Goal: Information Seeking & Learning: Learn about a topic

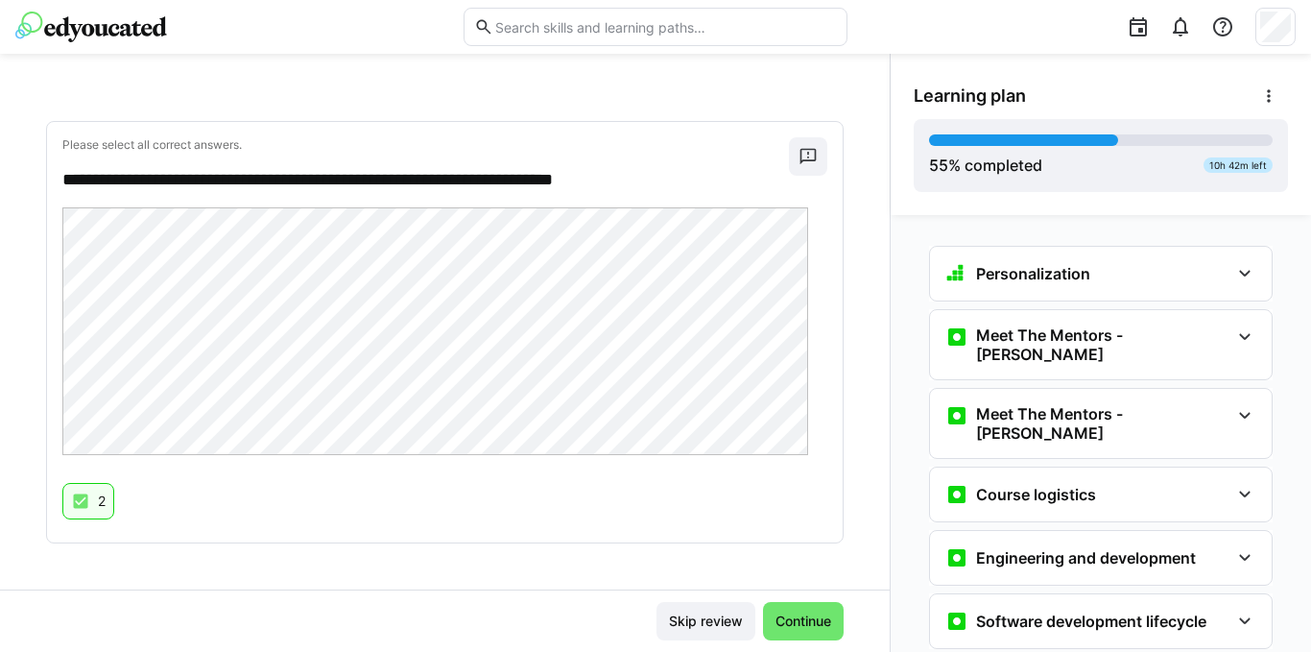
scroll to position [3509, 0]
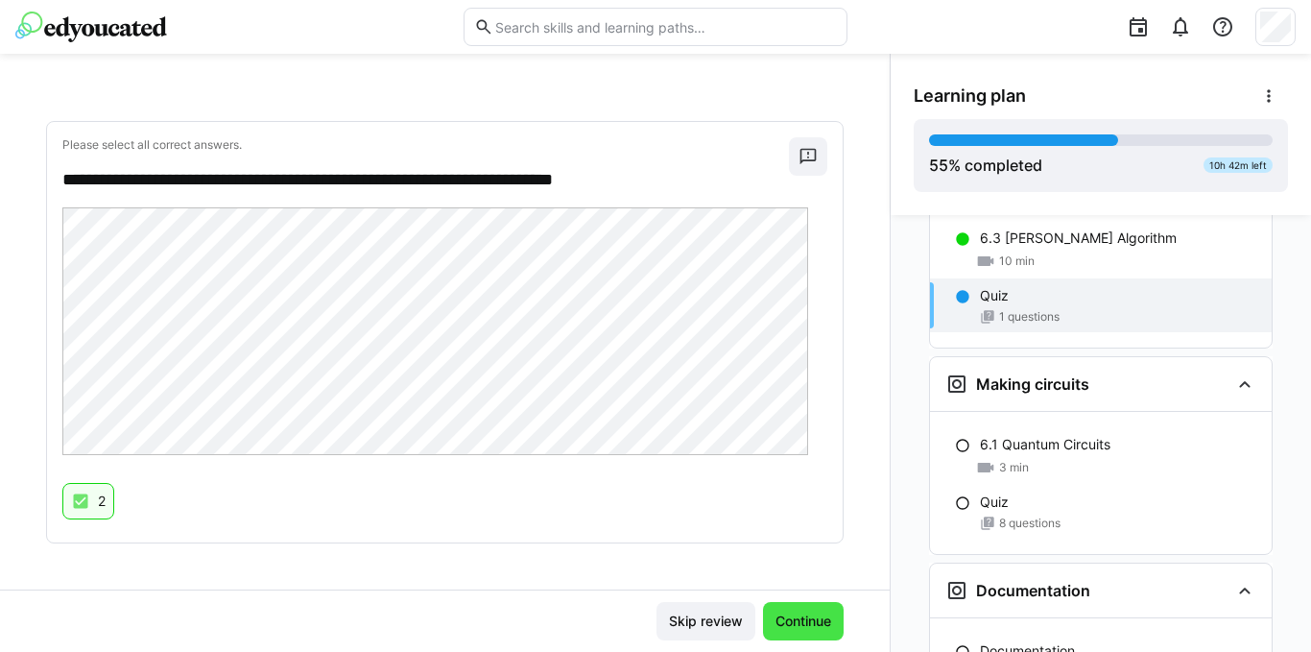
click at [790, 620] on span "Continue" at bounding box center [803, 620] width 61 height 19
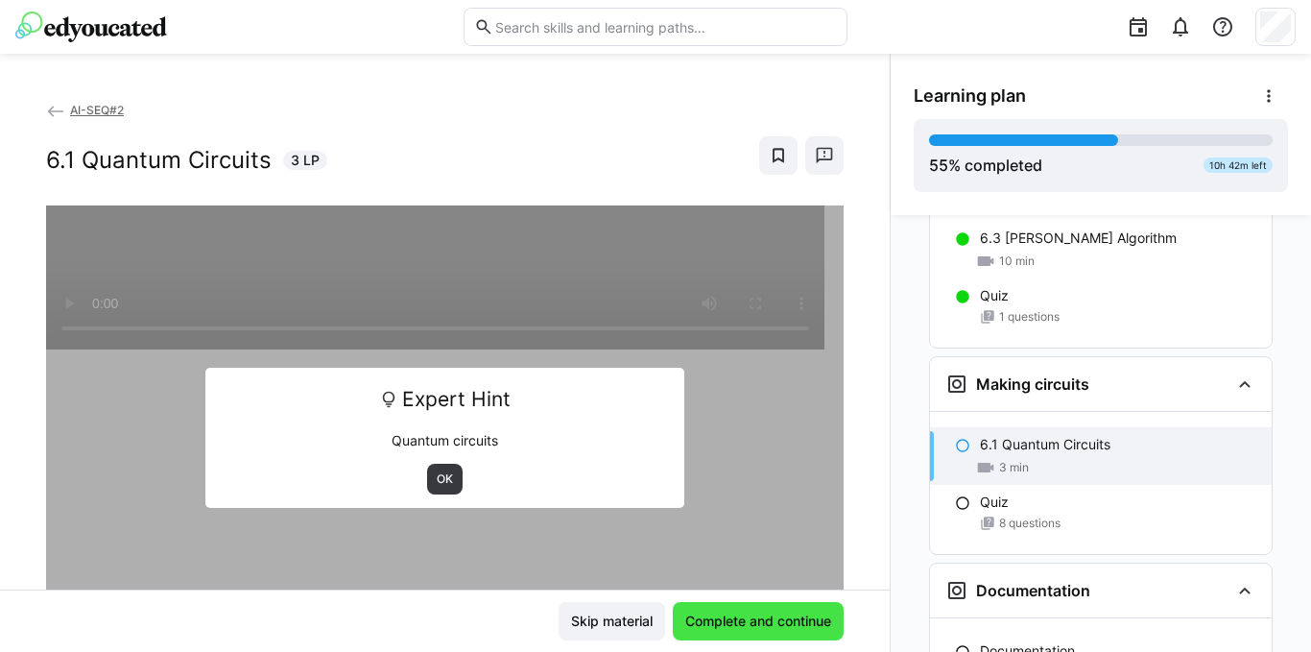
scroll to position [3620, 0]
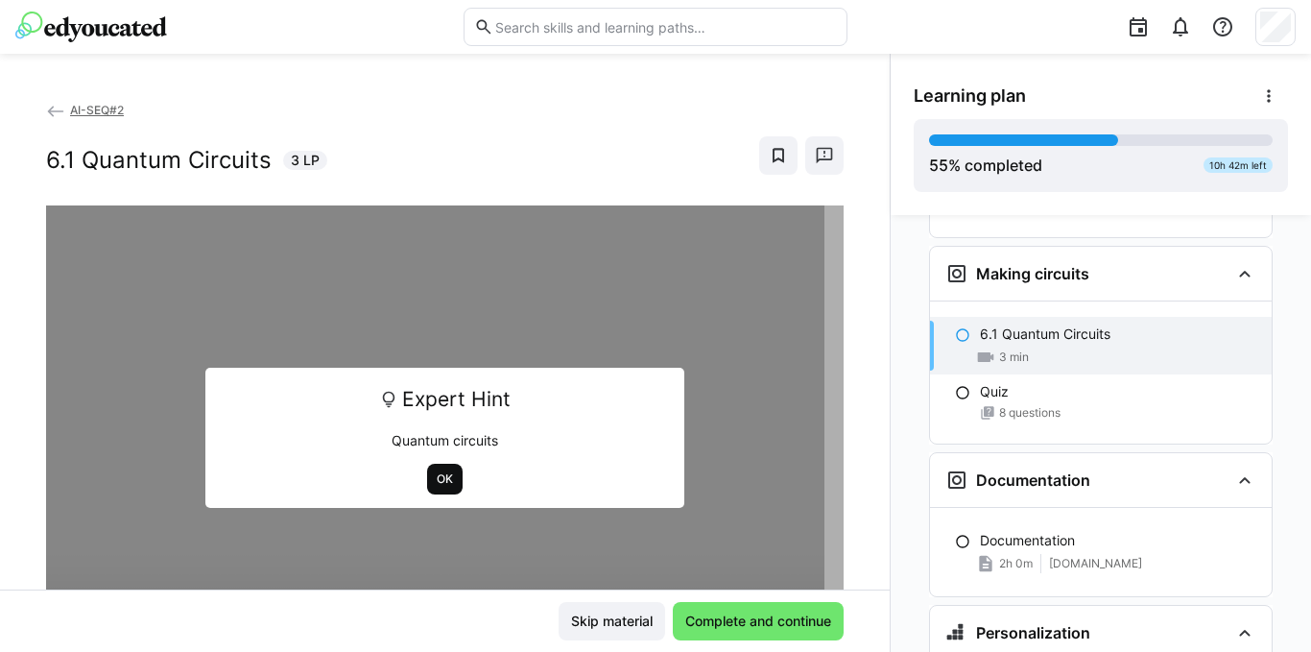
click at [435, 481] on span "OK" at bounding box center [445, 478] width 20 height 15
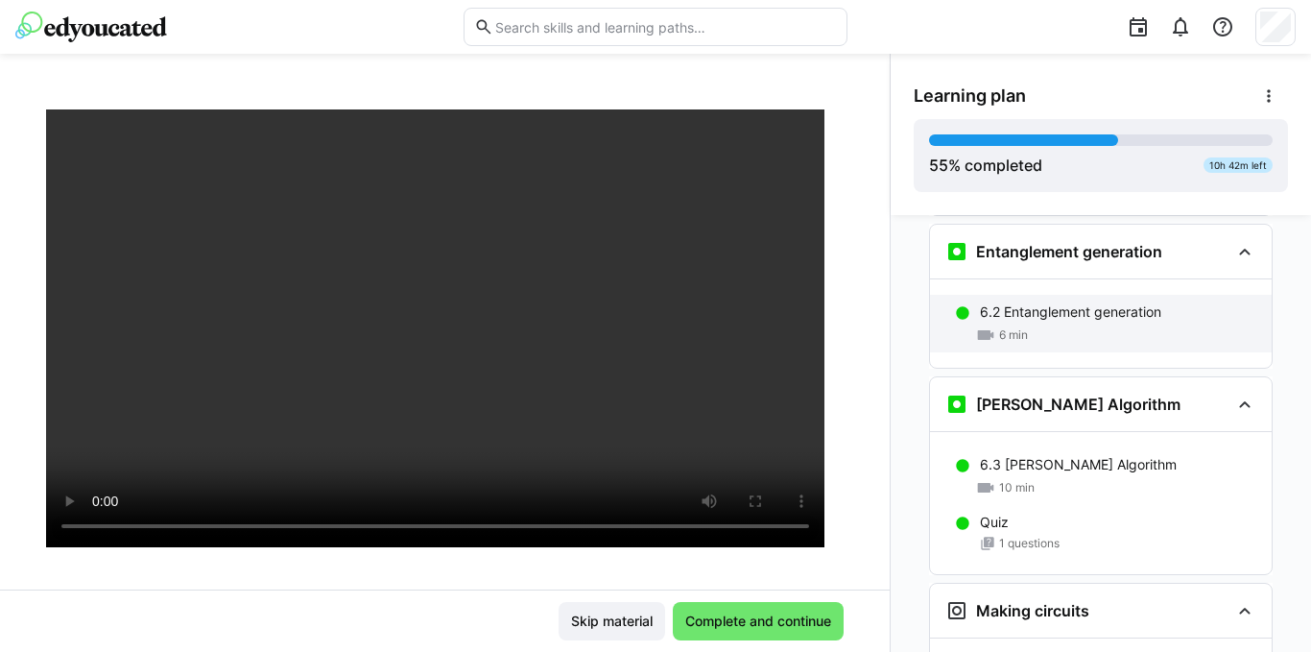
scroll to position [3224, 0]
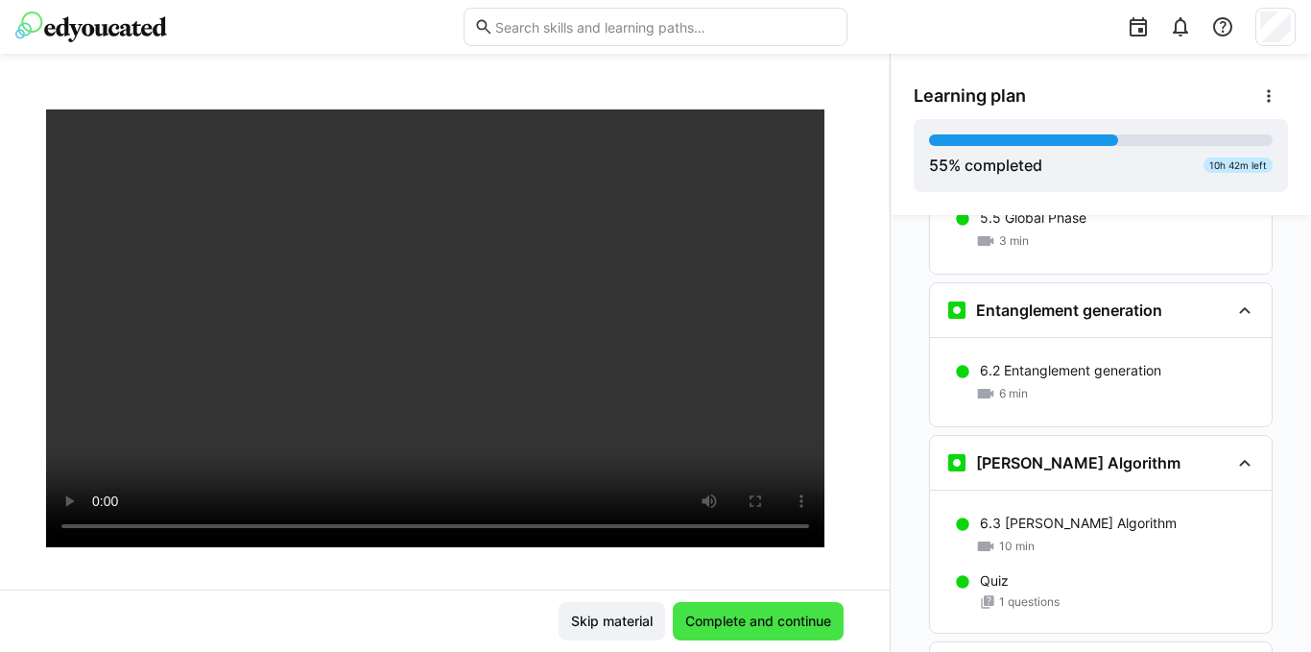
click at [729, 626] on span "Complete and continue" at bounding box center [759, 620] width 152 height 19
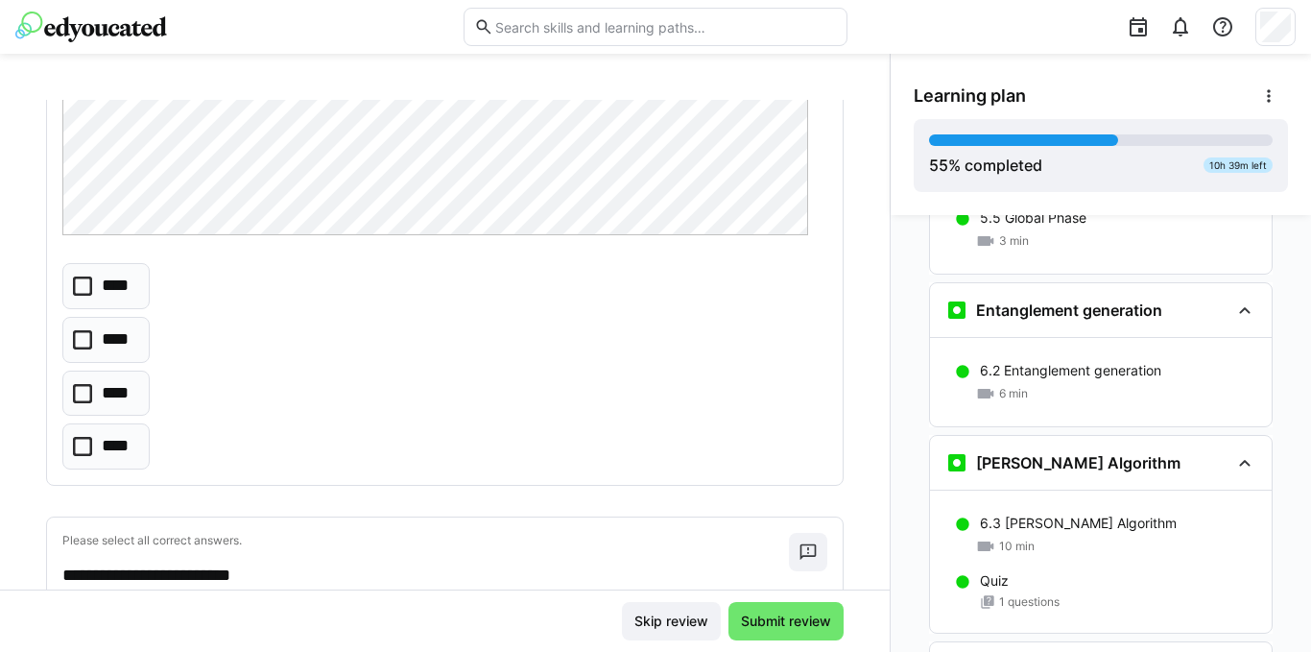
scroll to position [576, 0]
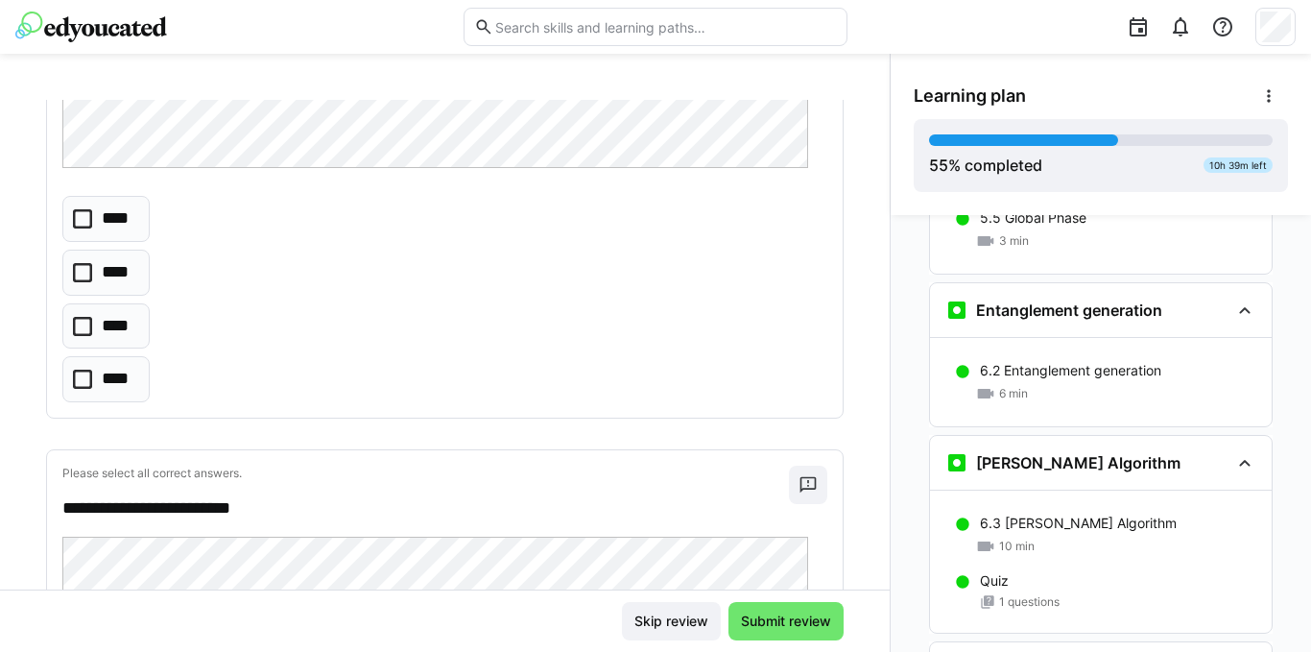
click at [84, 215] on icon at bounding box center [82, 218] width 19 height 19
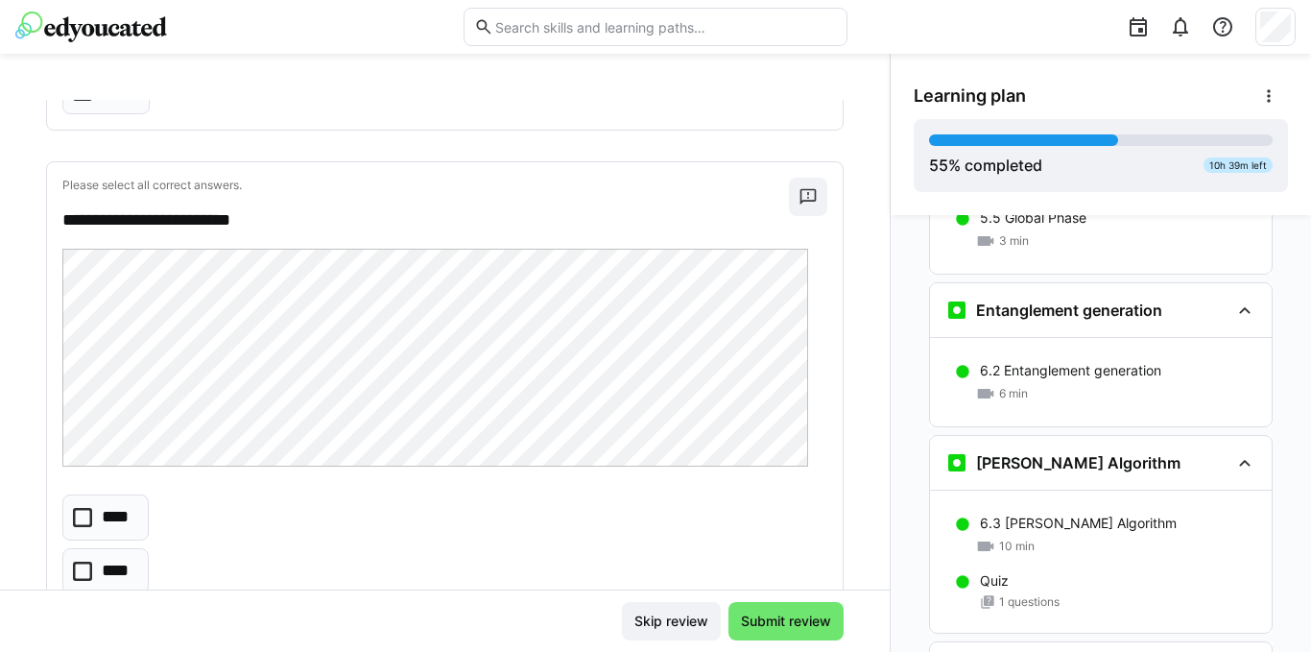
scroll to position [960, 0]
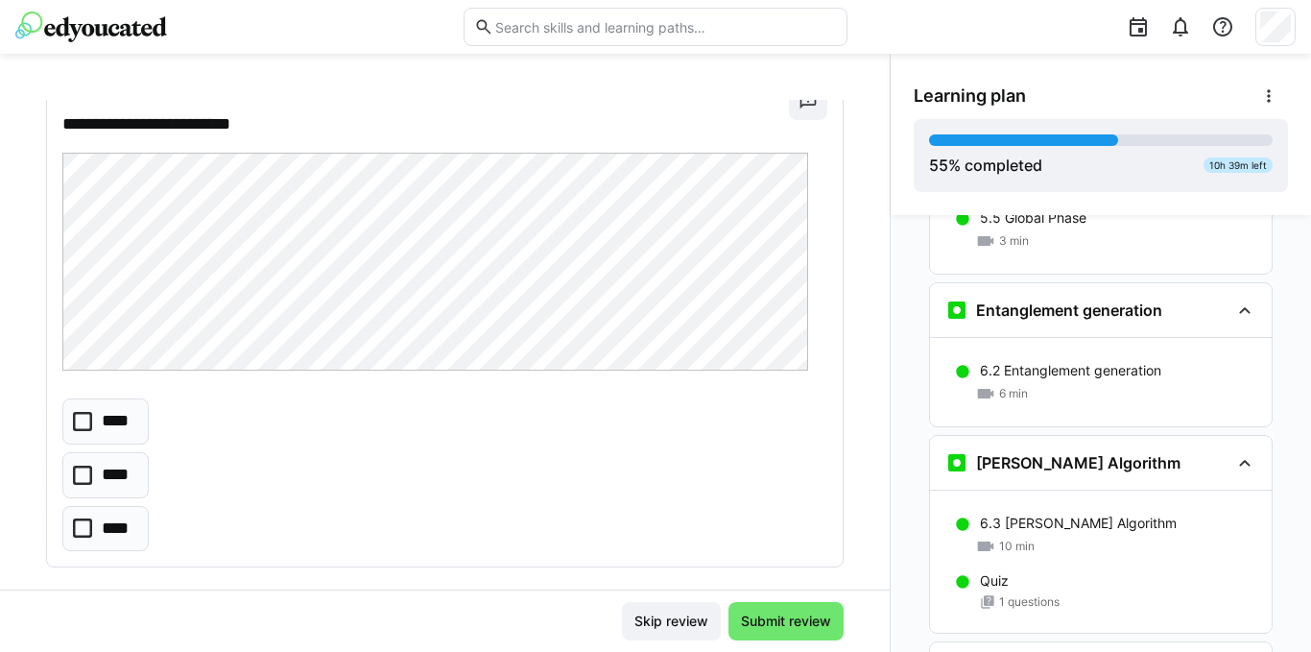
click at [84, 425] on icon at bounding box center [82, 421] width 19 height 19
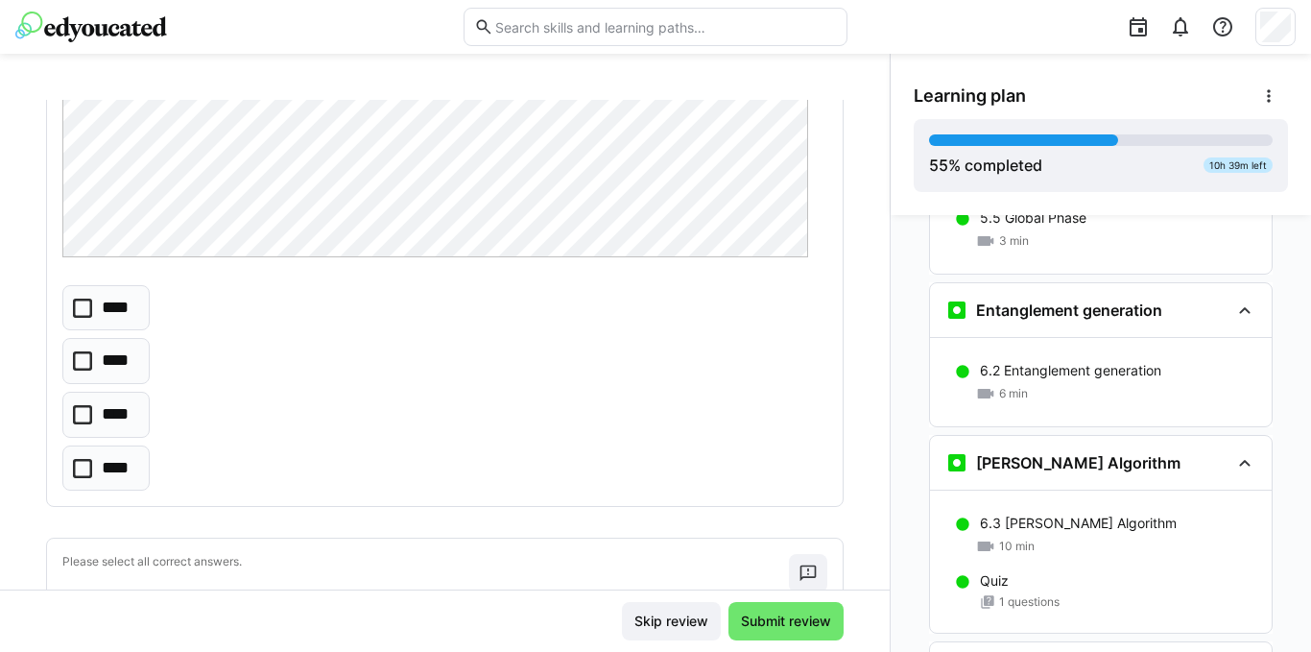
scroll to position [1728, 0]
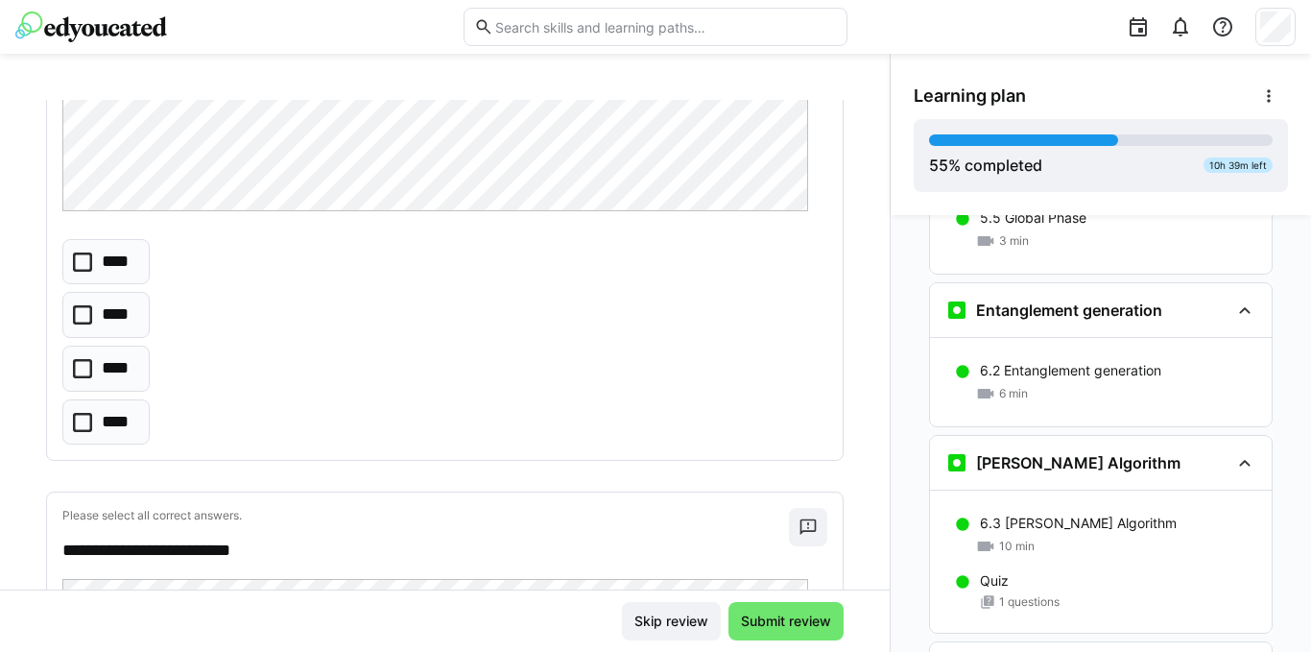
click at [90, 371] on icon at bounding box center [82, 368] width 19 height 19
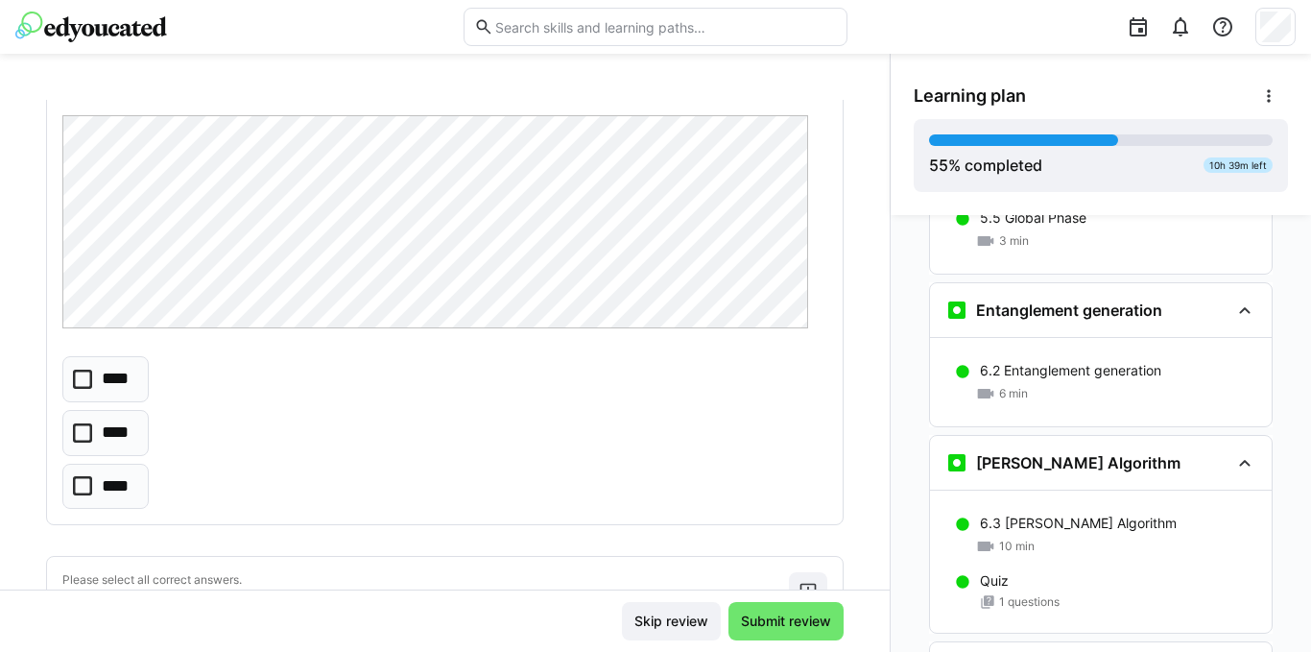
scroll to position [2208, 0]
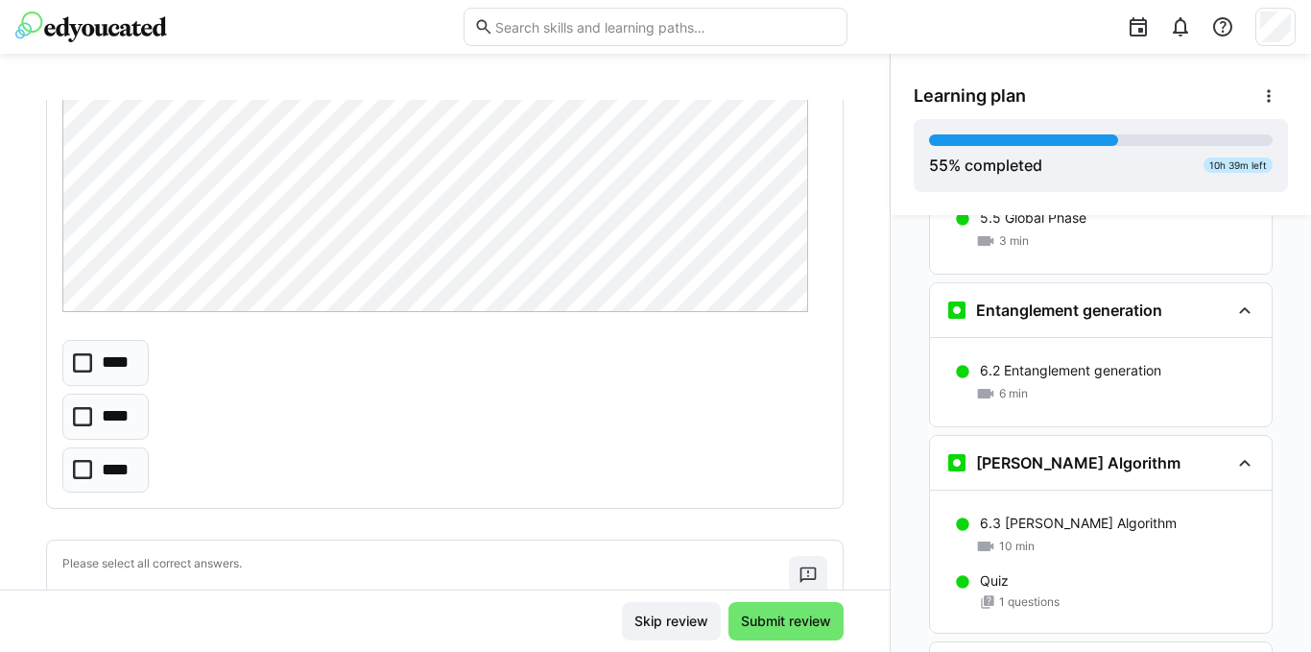
click at [73, 413] on icon at bounding box center [82, 416] width 19 height 19
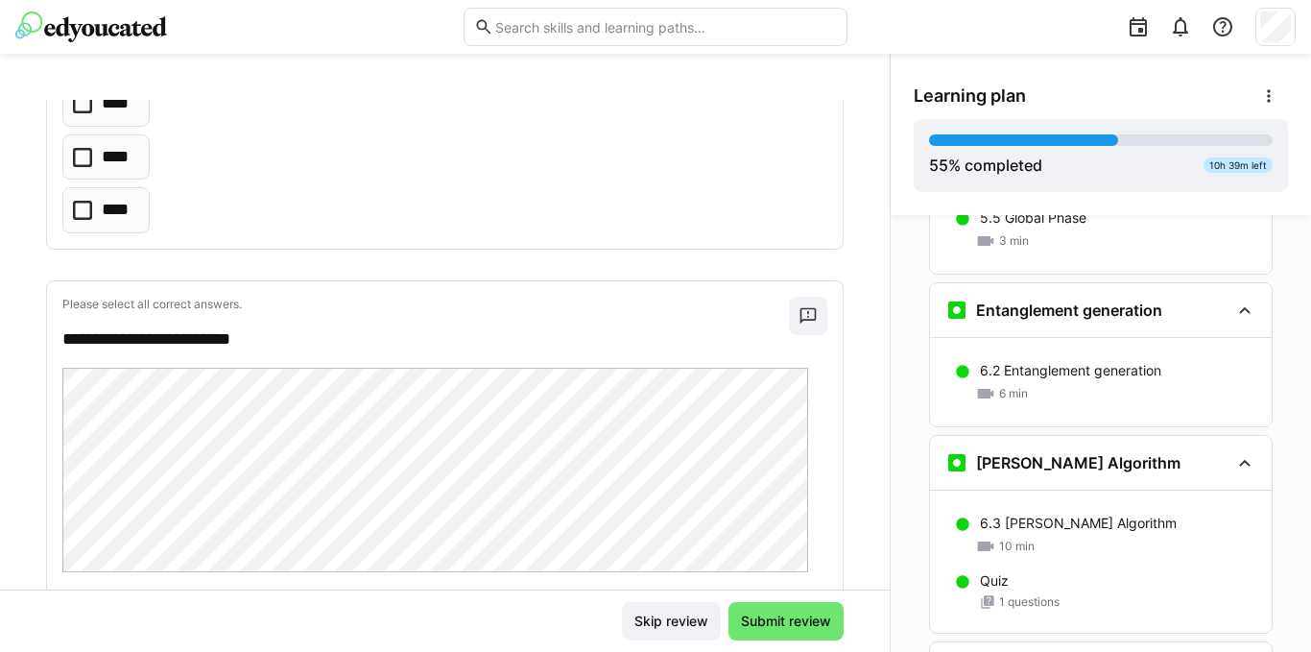
scroll to position [3264, 0]
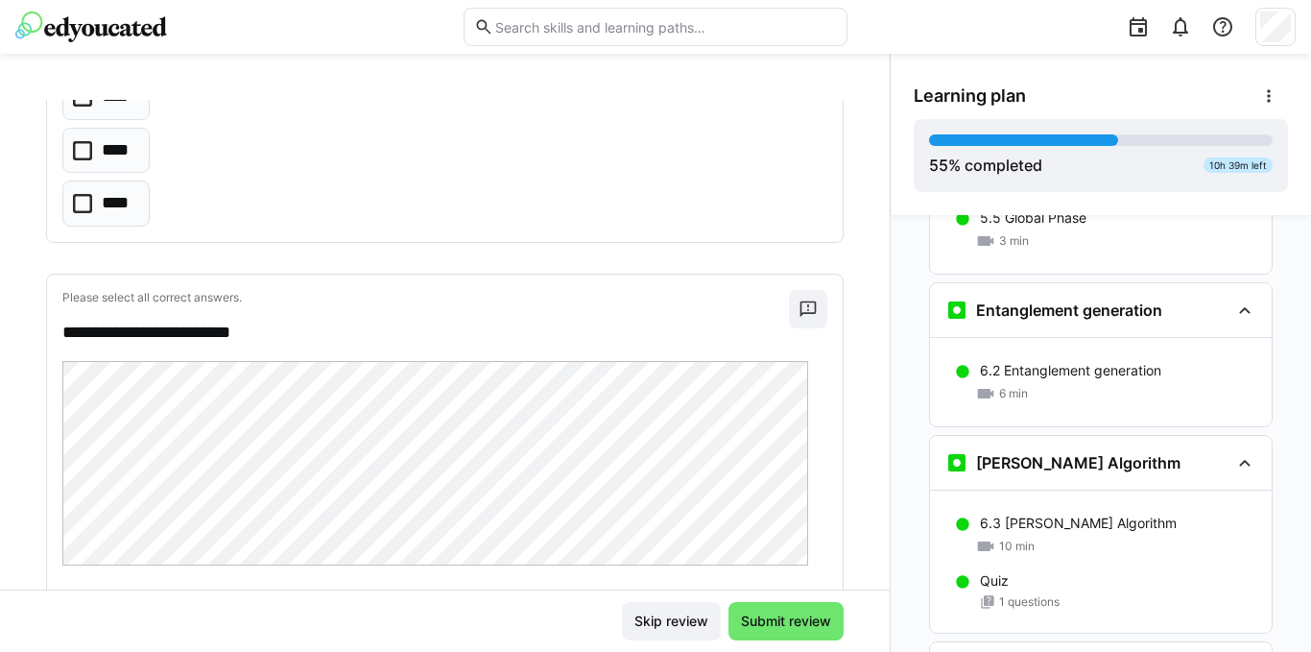
click at [80, 139] on eds-checkbox "****" at bounding box center [105, 151] width 87 height 46
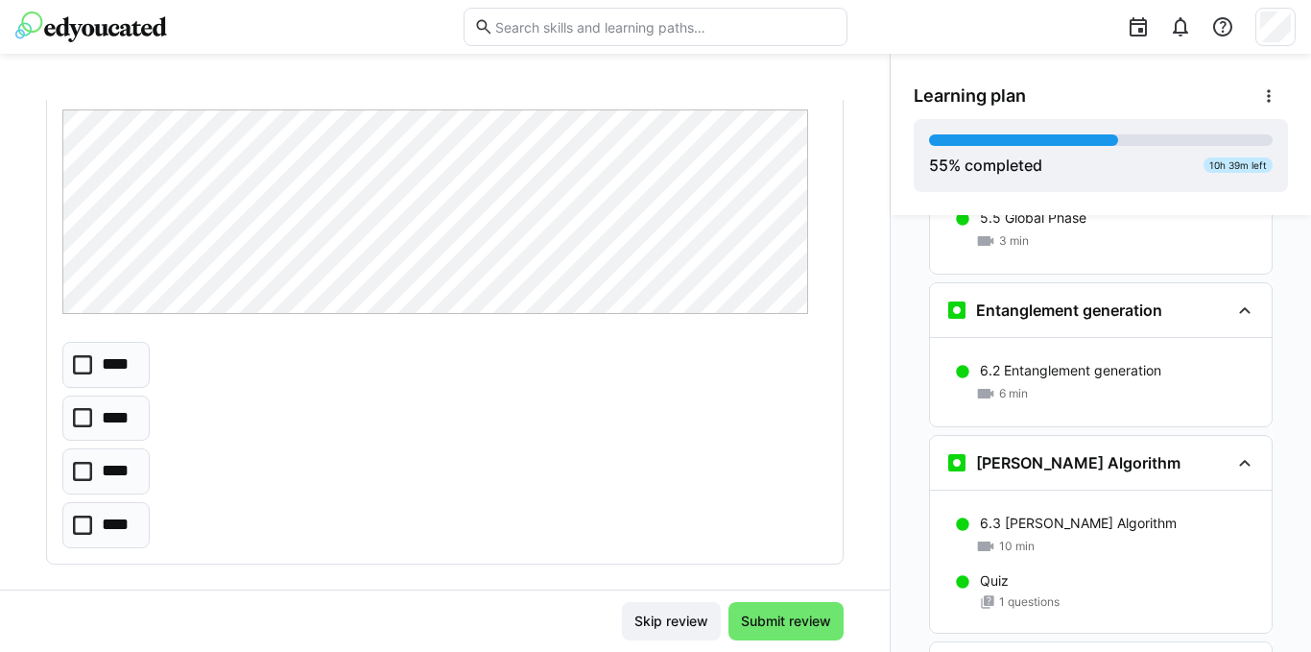
scroll to position [3552, 0]
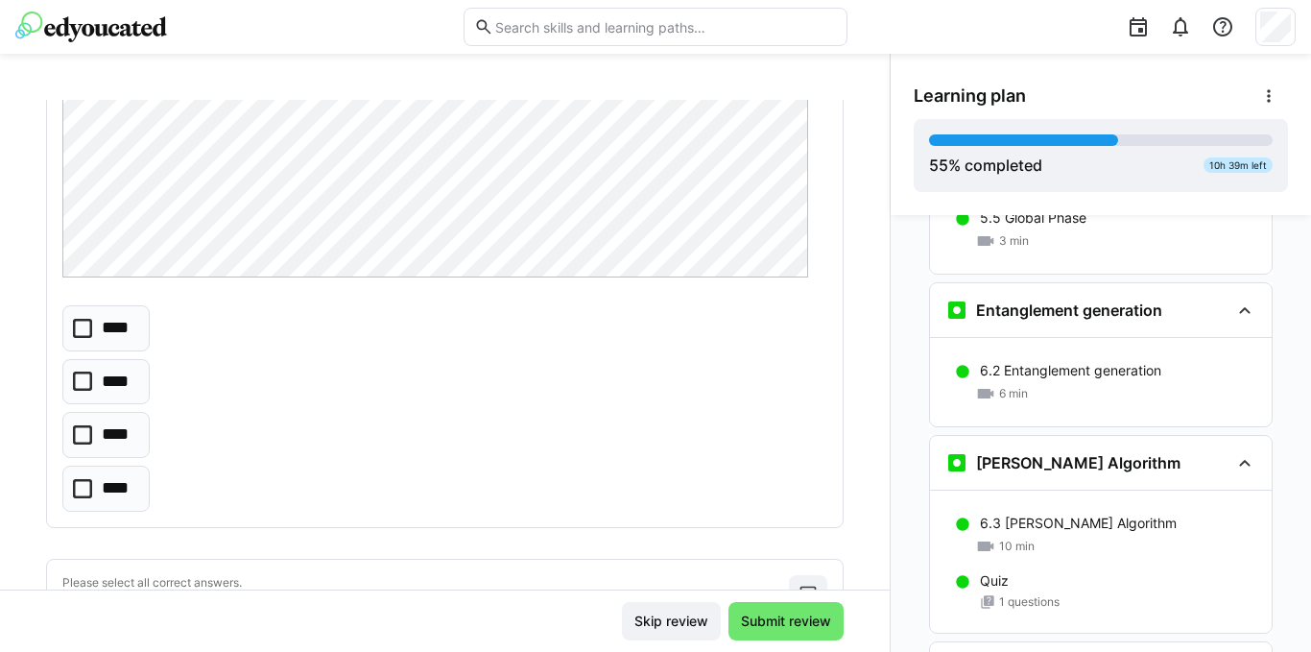
click at [75, 385] on icon at bounding box center [82, 380] width 19 height 19
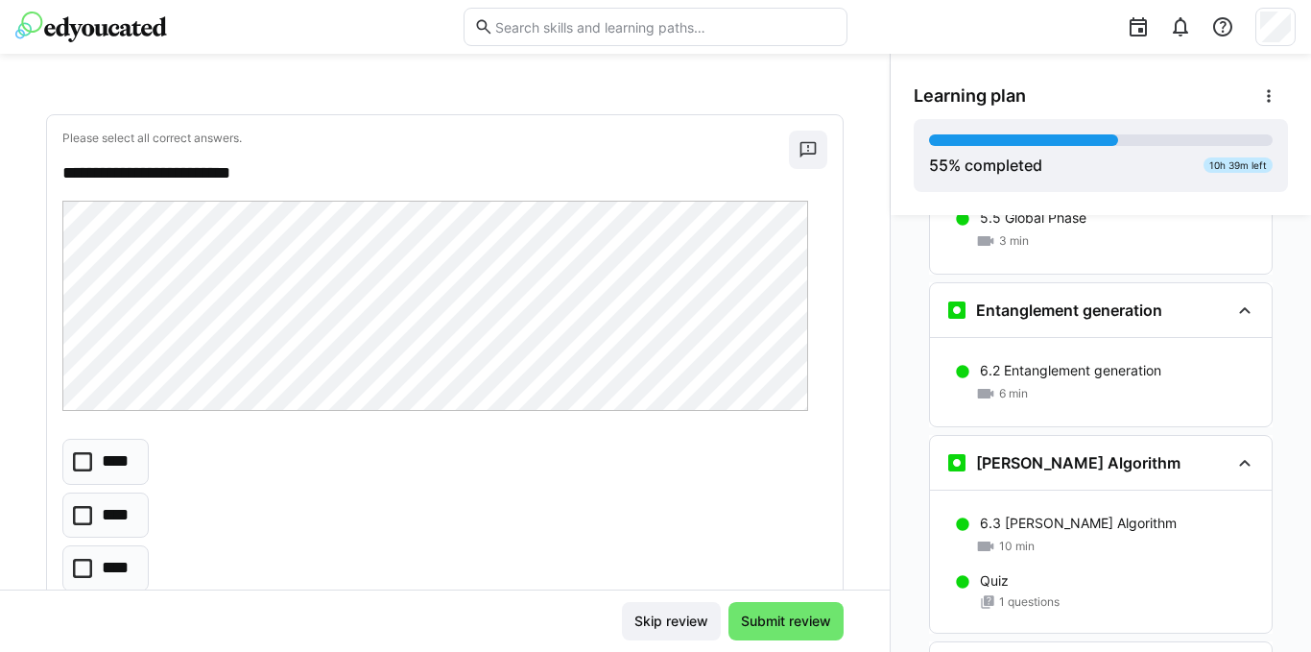
scroll to position [4055, 0]
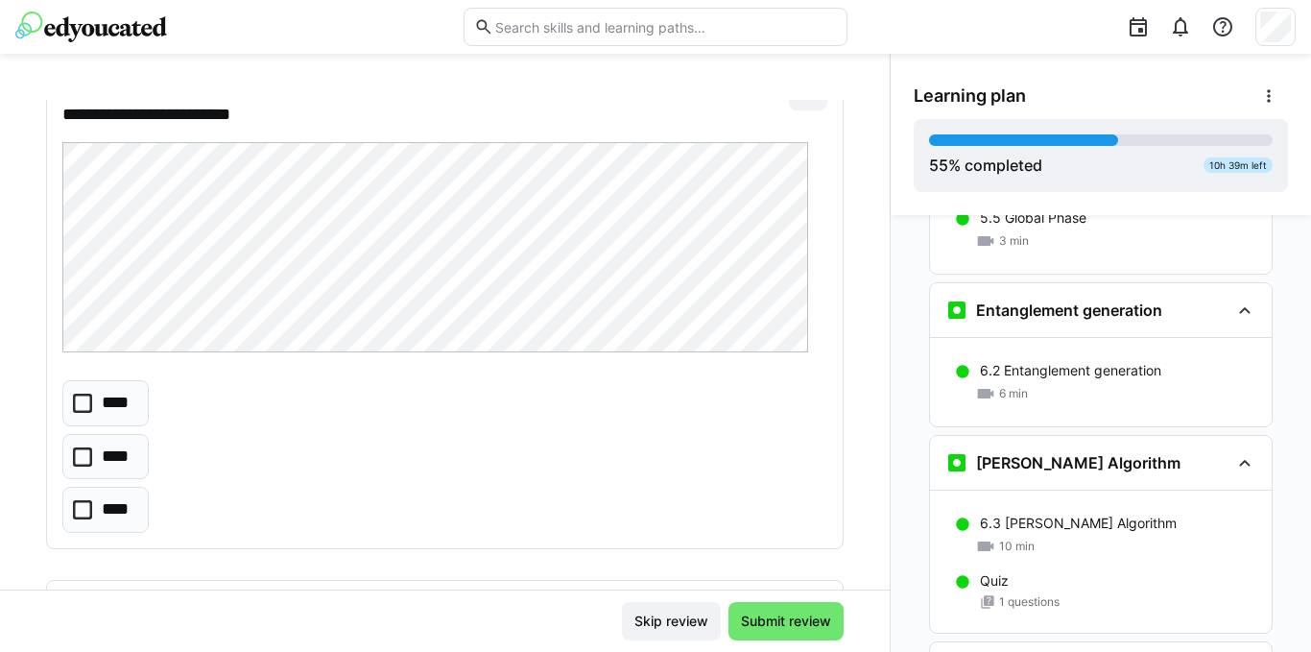
click at [82, 400] on icon at bounding box center [82, 403] width 19 height 19
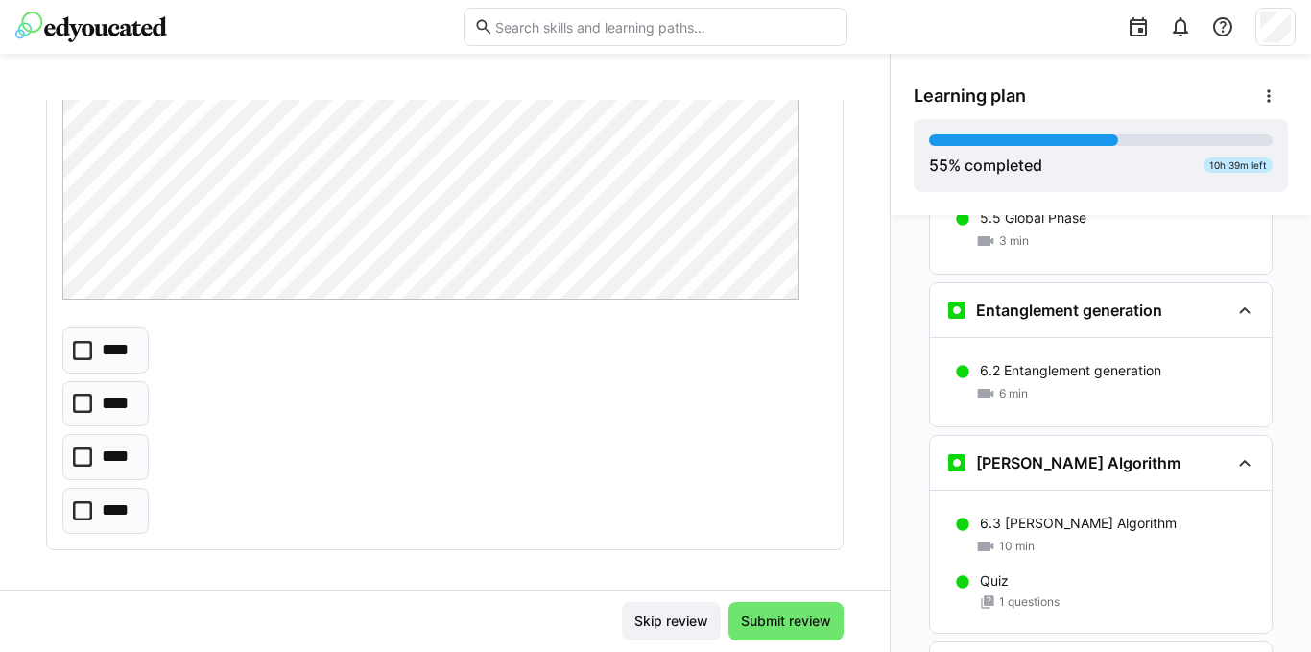
scroll to position [4631, 0]
click at [80, 445] on icon at bounding box center [82, 450] width 19 height 19
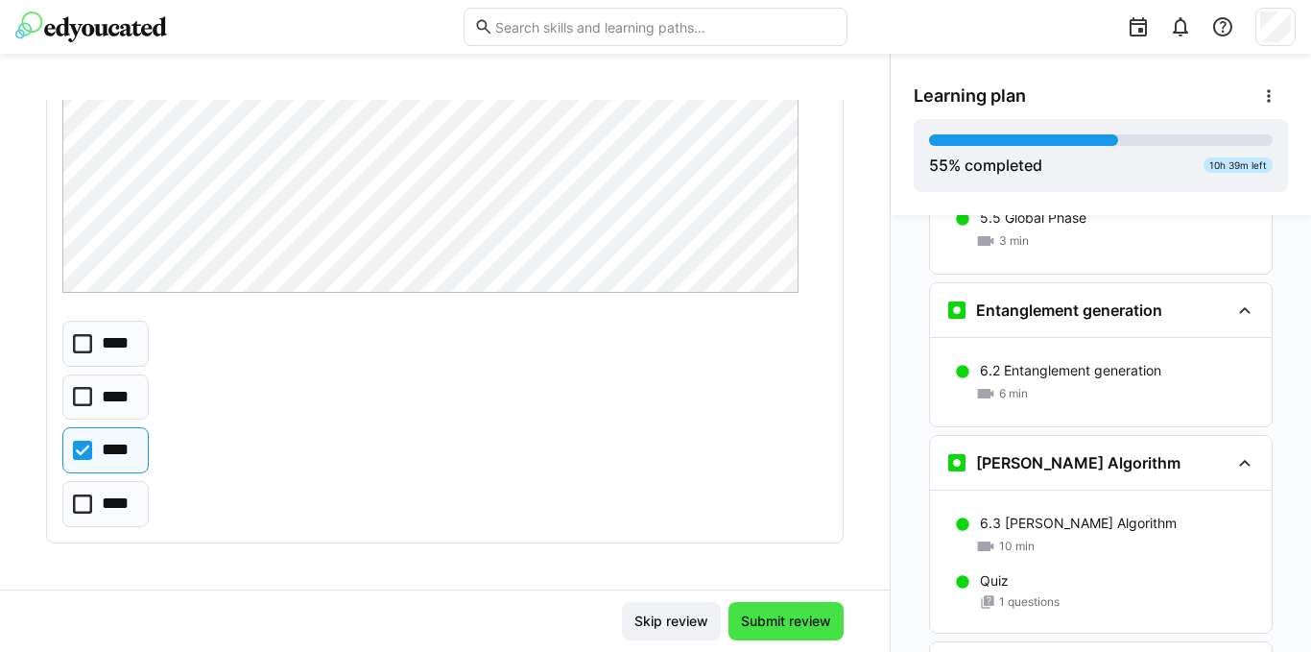
click at [773, 614] on span "Submit review" at bounding box center [786, 620] width 96 height 19
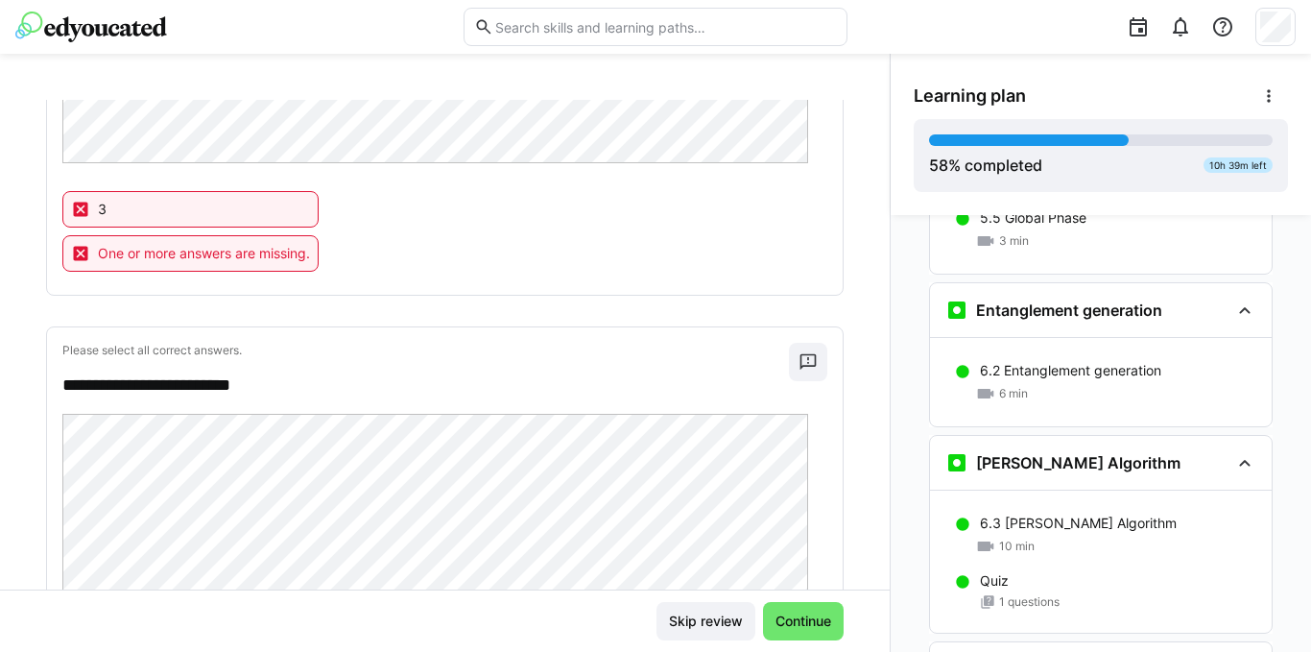
scroll to position [1232, 0]
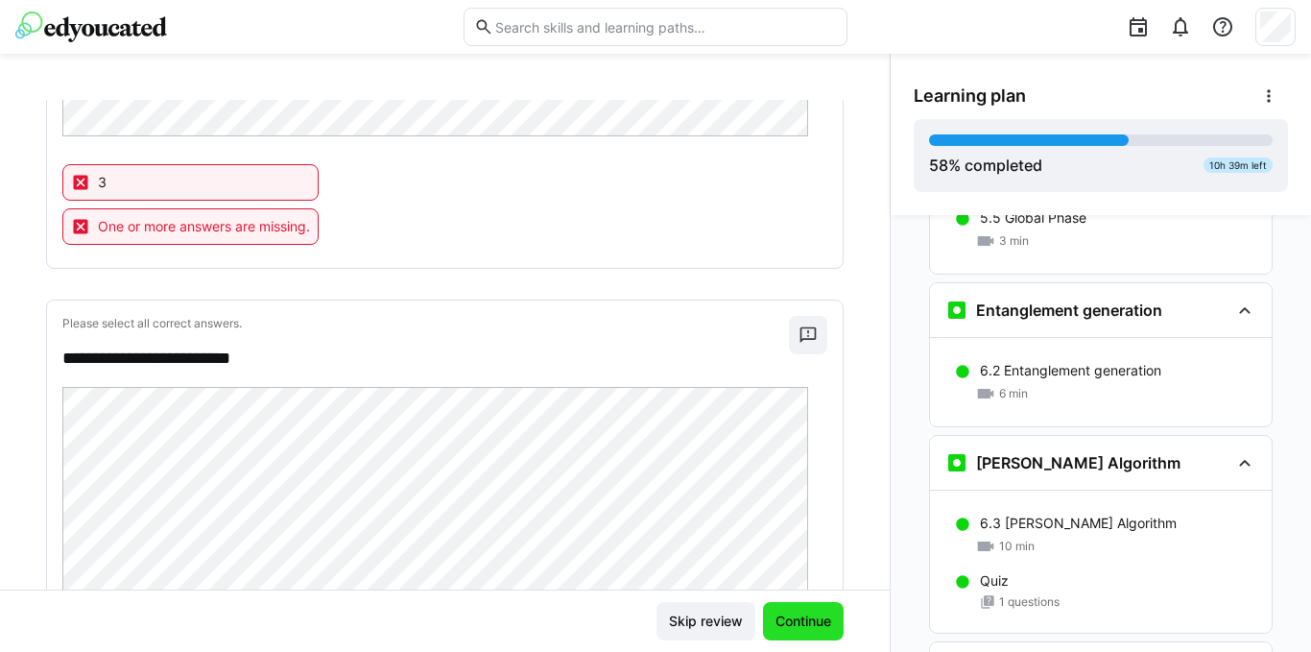
click at [782, 615] on span "Continue" at bounding box center [803, 620] width 61 height 19
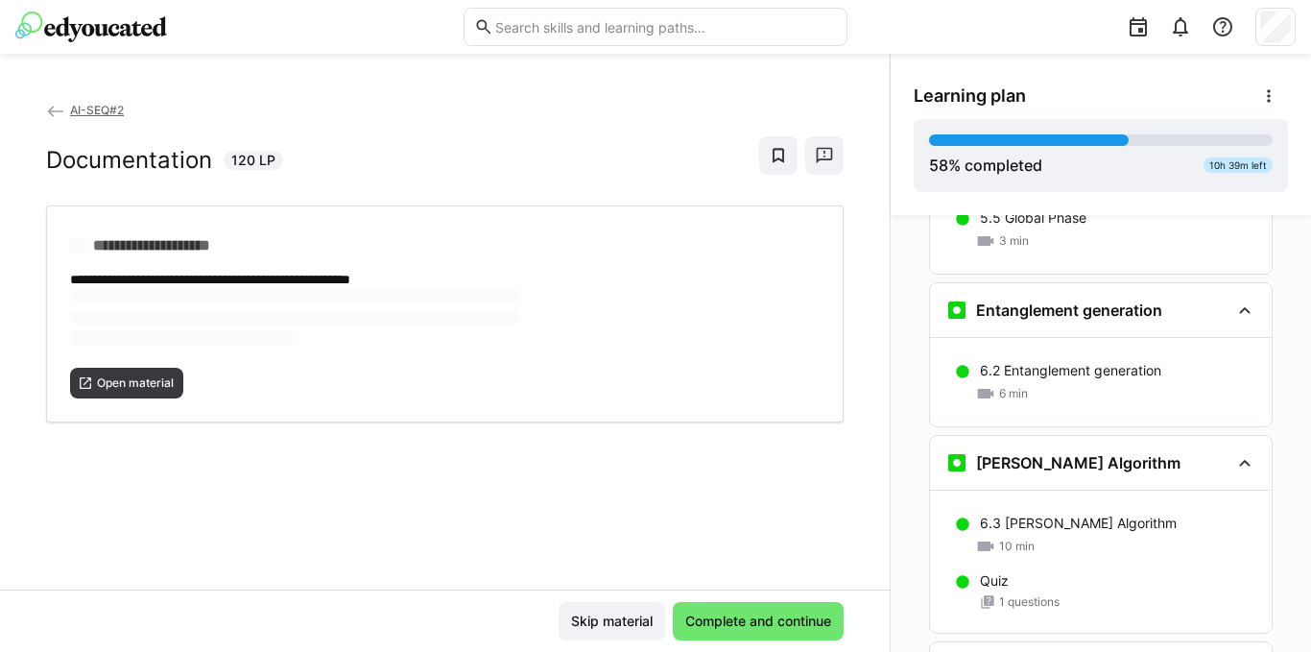
scroll to position [3826, 0]
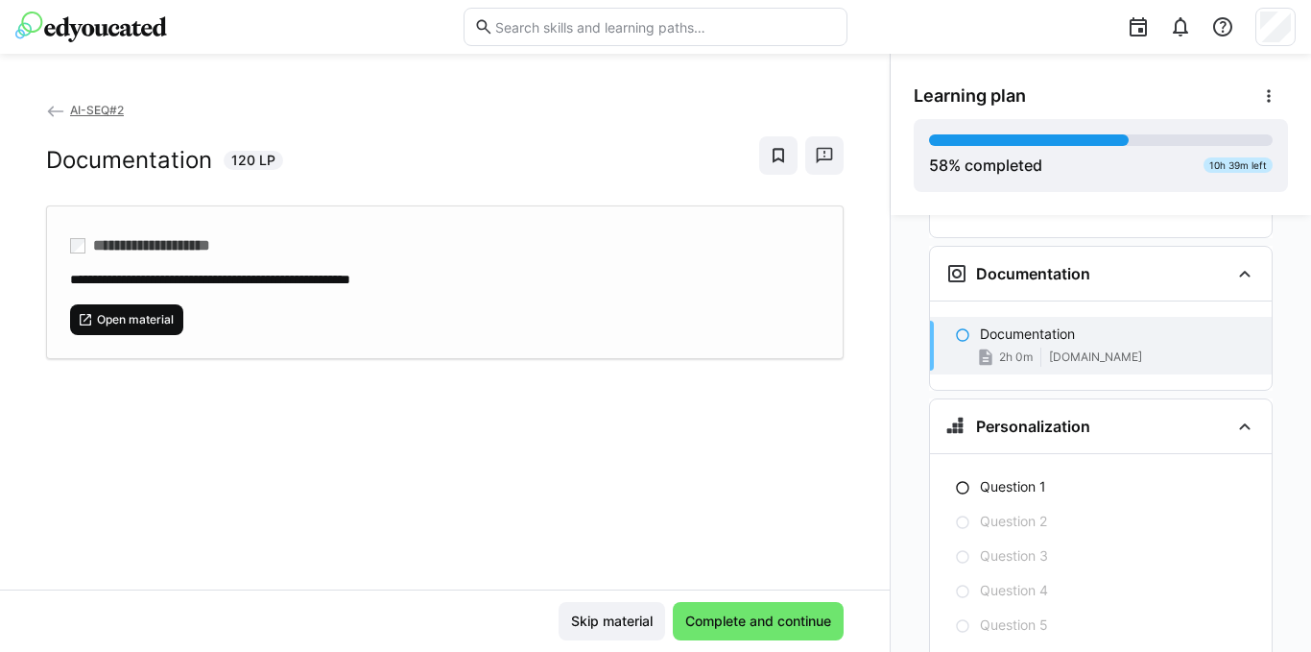
click at [144, 315] on span "Open material" at bounding box center [135, 319] width 81 height 15
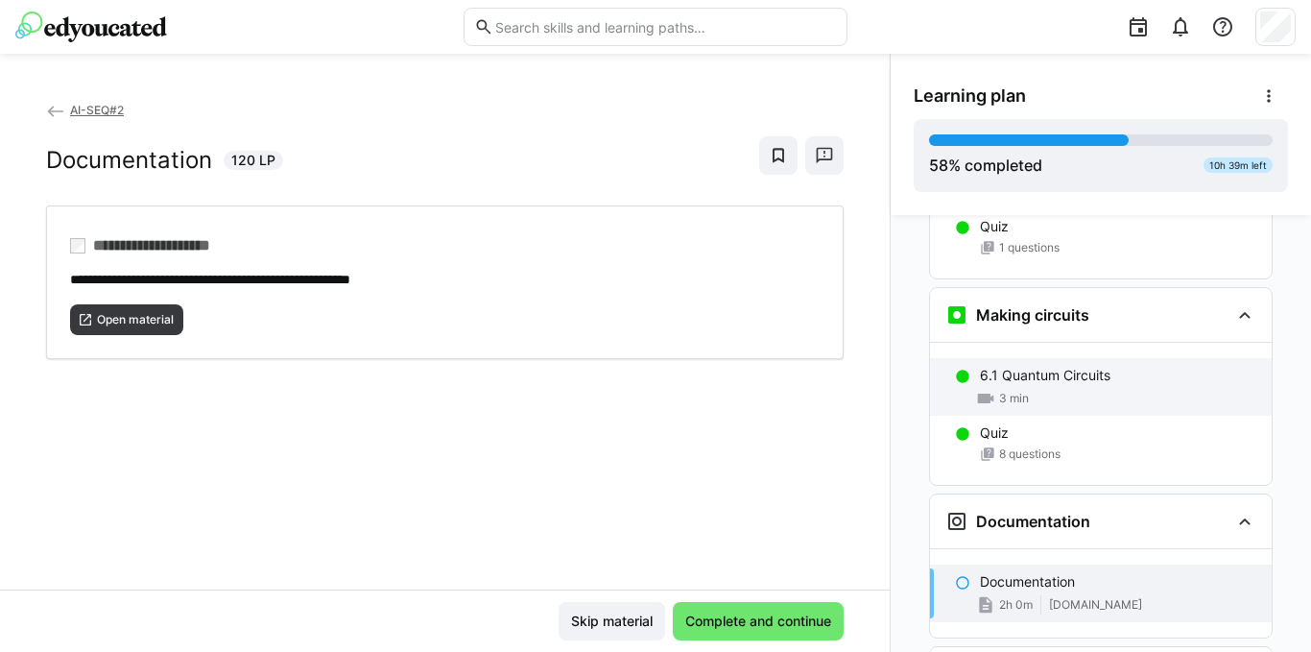
scroll to position [3608, 0]
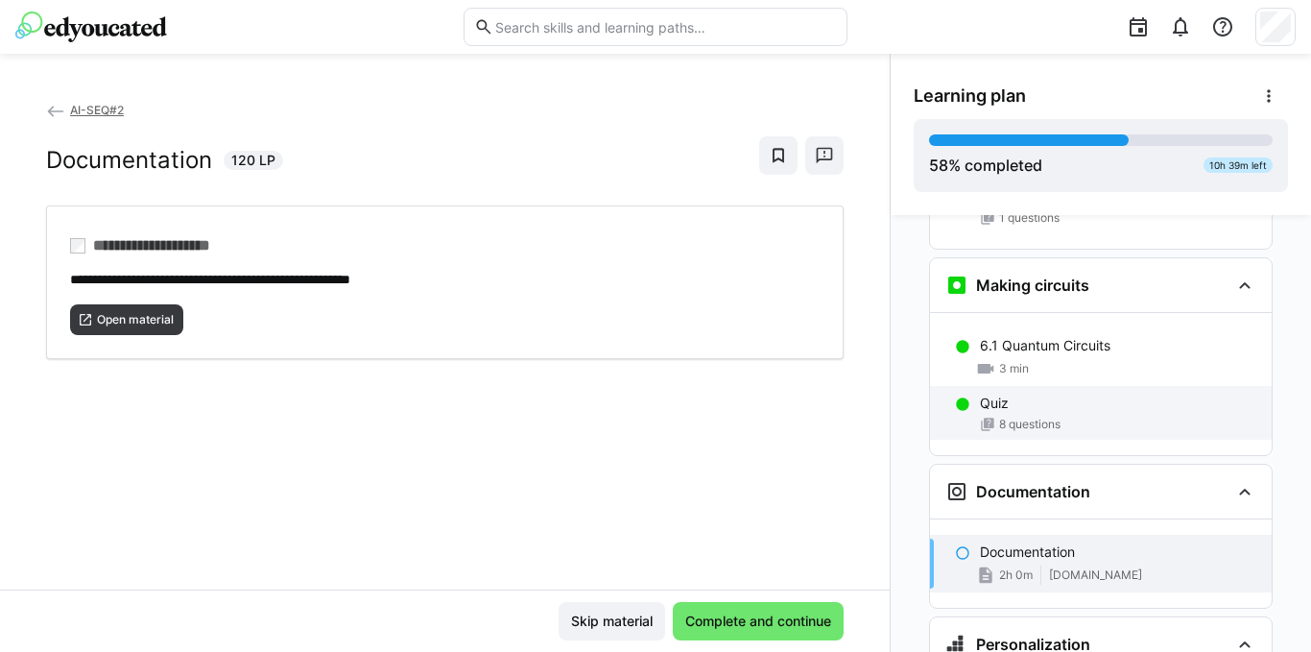
click at [1030, 394] on div "Quiz" at bounding box center [1118, 403] width 276 height 19
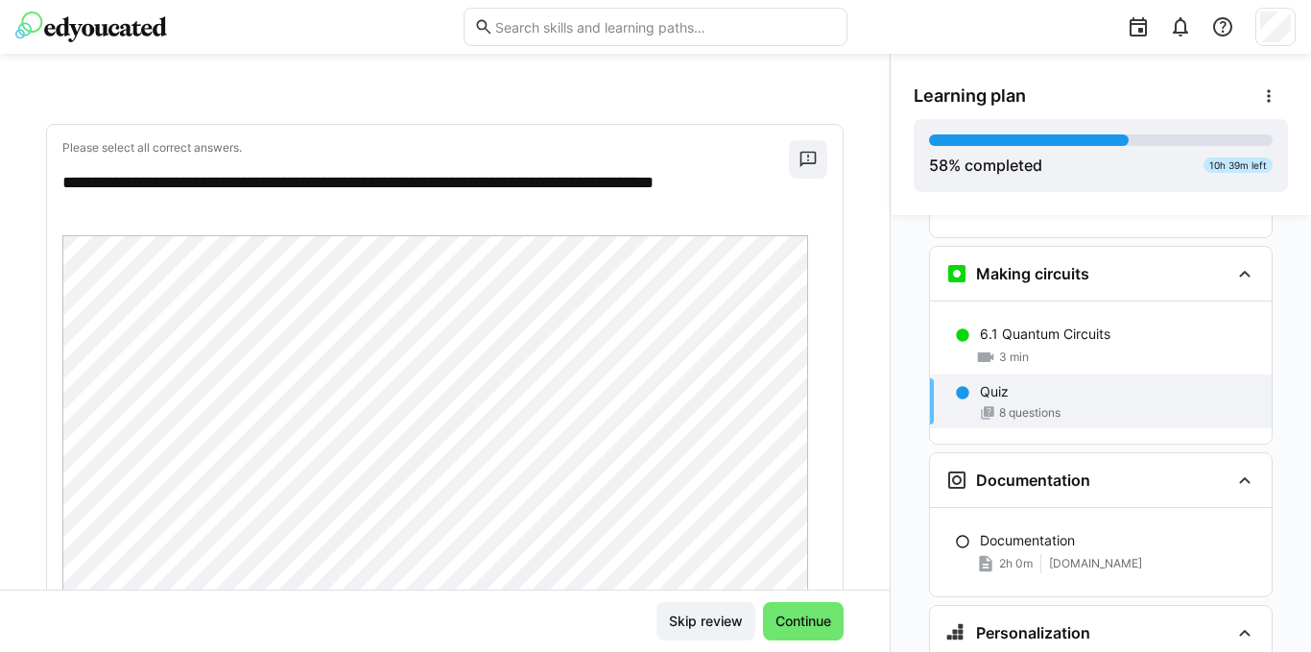
scroll to position [0, 0]
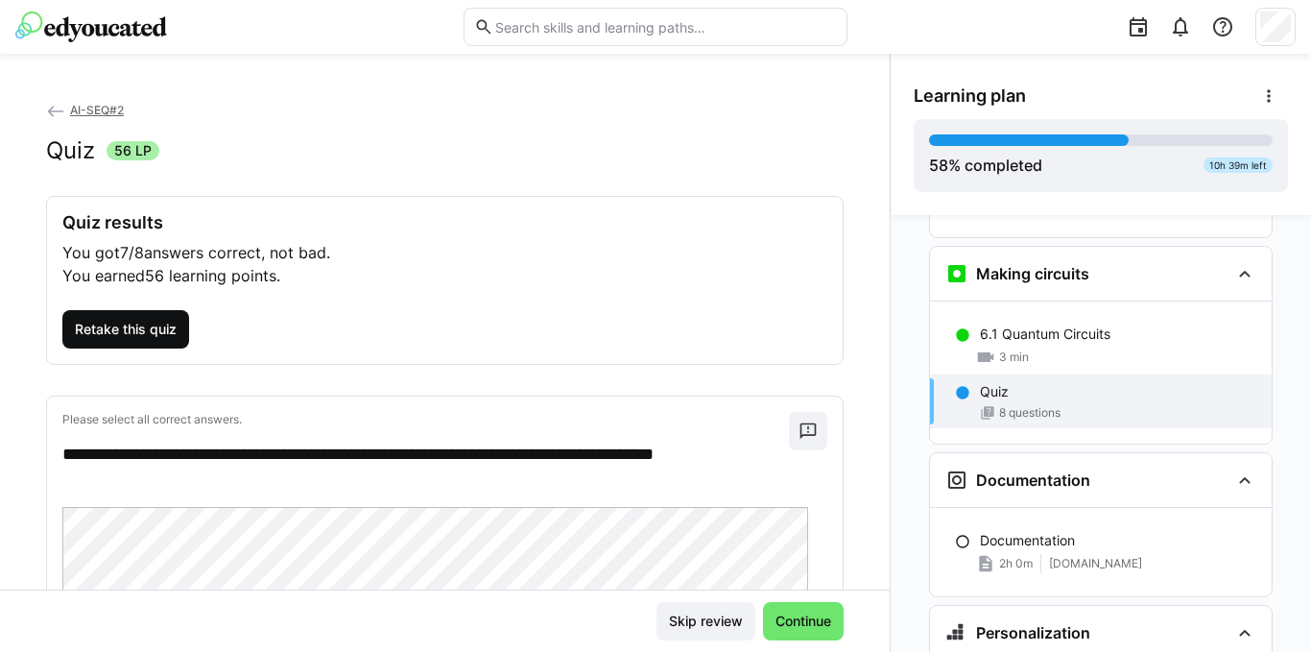
click at [127, 340] on span "Retake this quiz" at bounding box center [125, 329] width 127 height 38
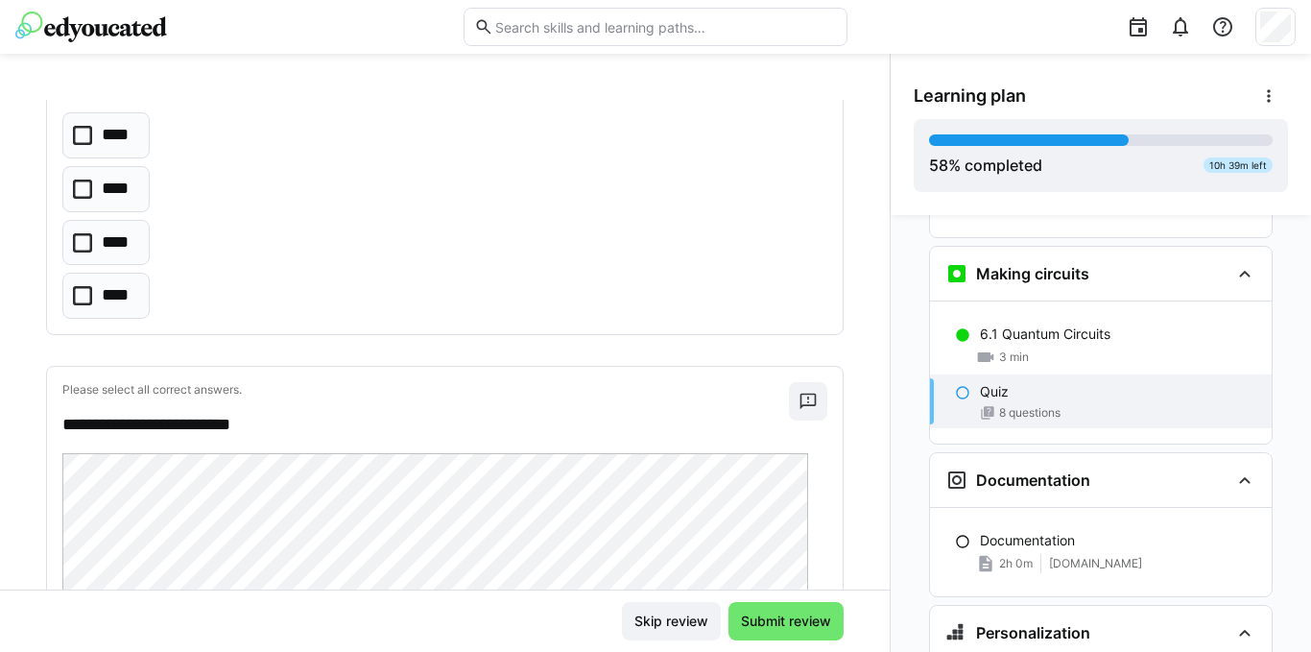
scroll to position [672, 0]
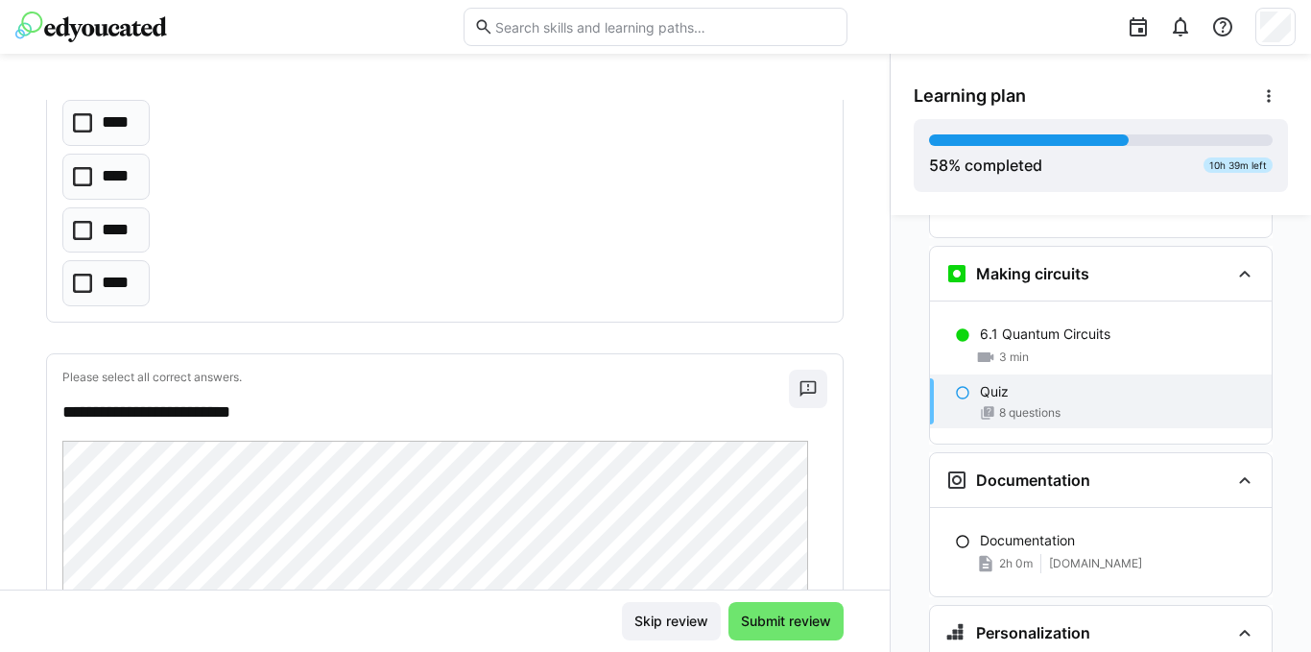
click at [80, 125] on icon at bounding box center [82, 122] width 19 height 19
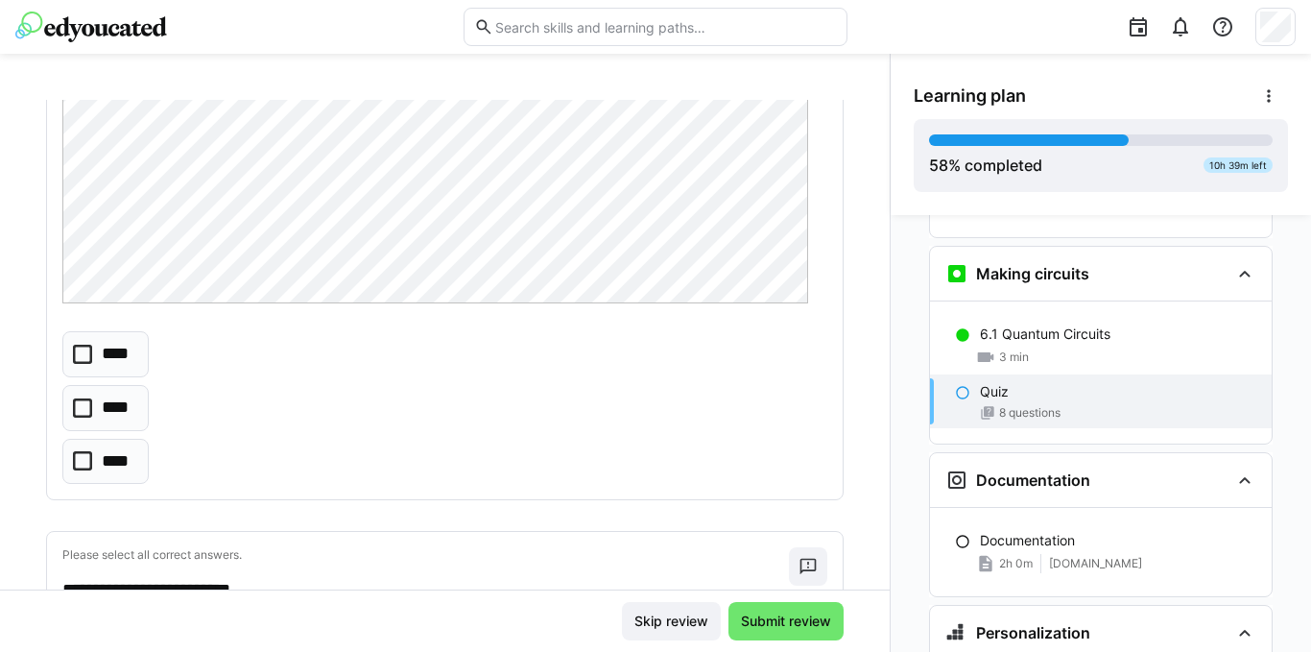
scroll to position [1056, 0]
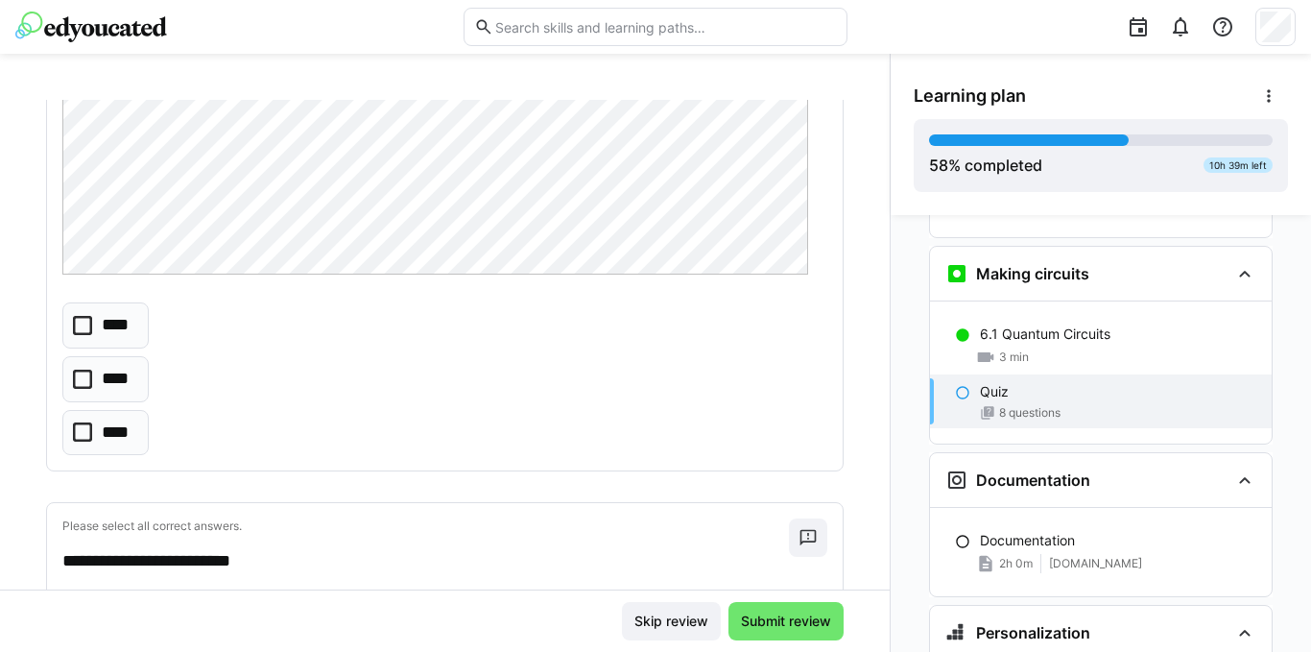
click at [86, 431] on icon at bounding box center [82, 431] width 19 height 19
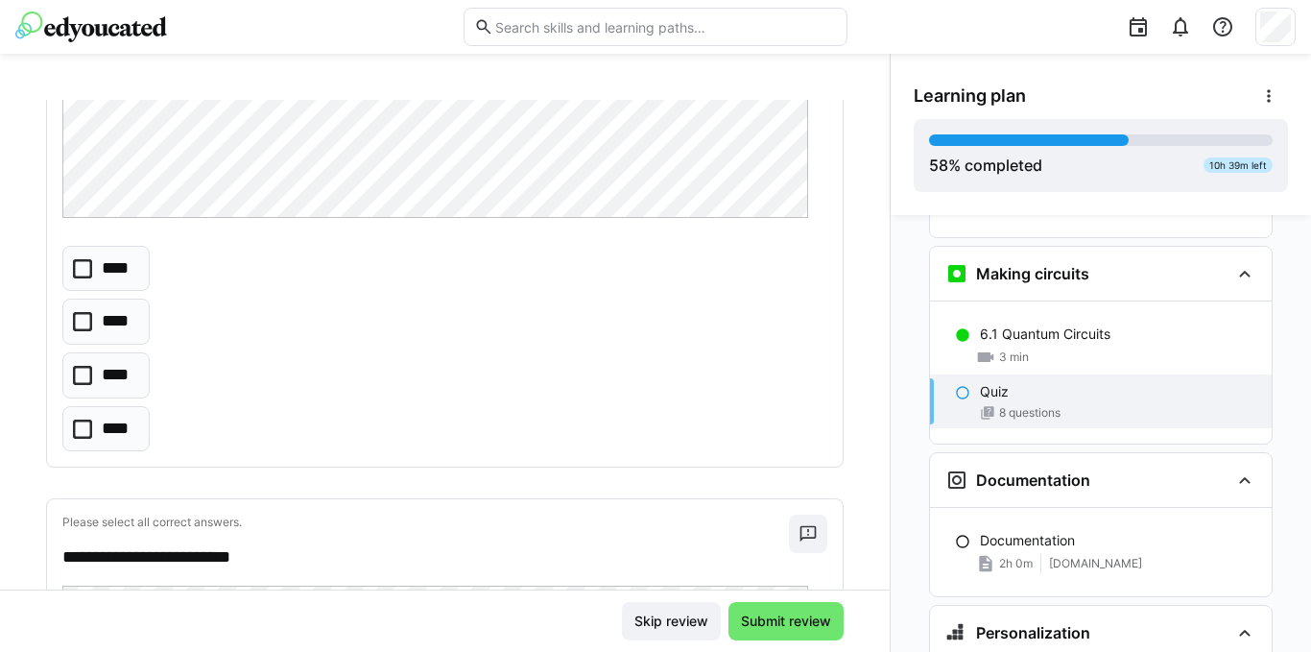
scroll to position [1728, 0]
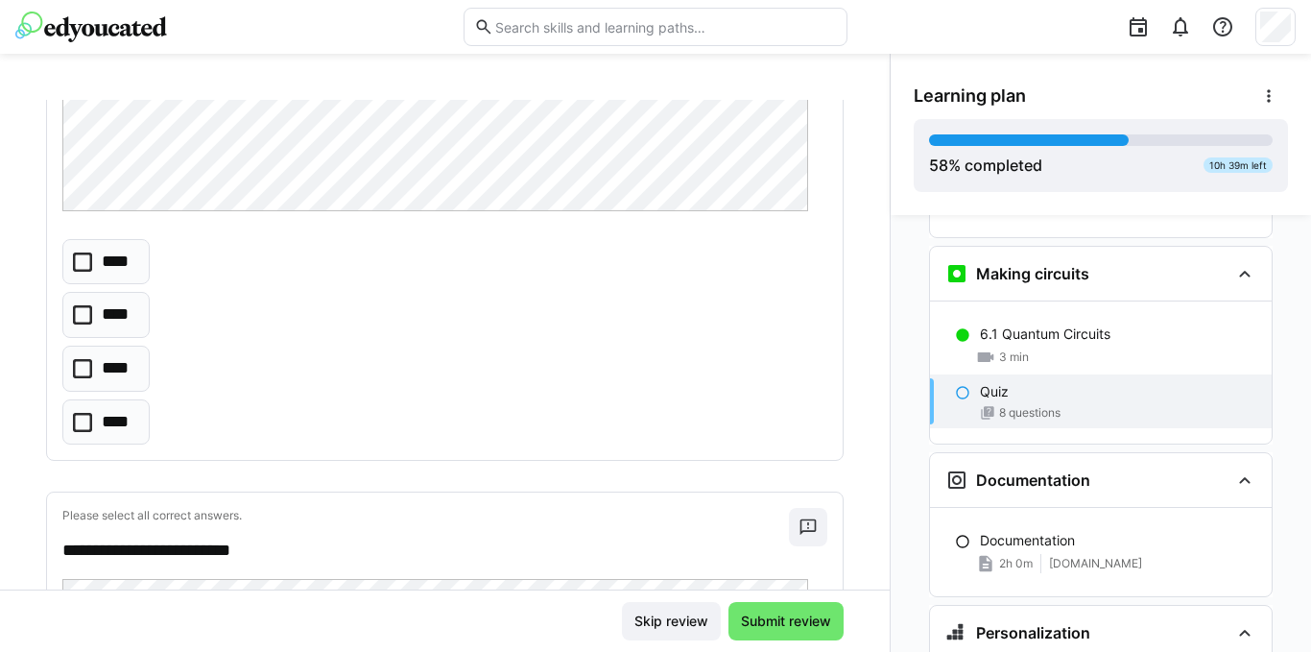
click at [84, 363] on icon at bounding box center [82, 368] width 19 height 19
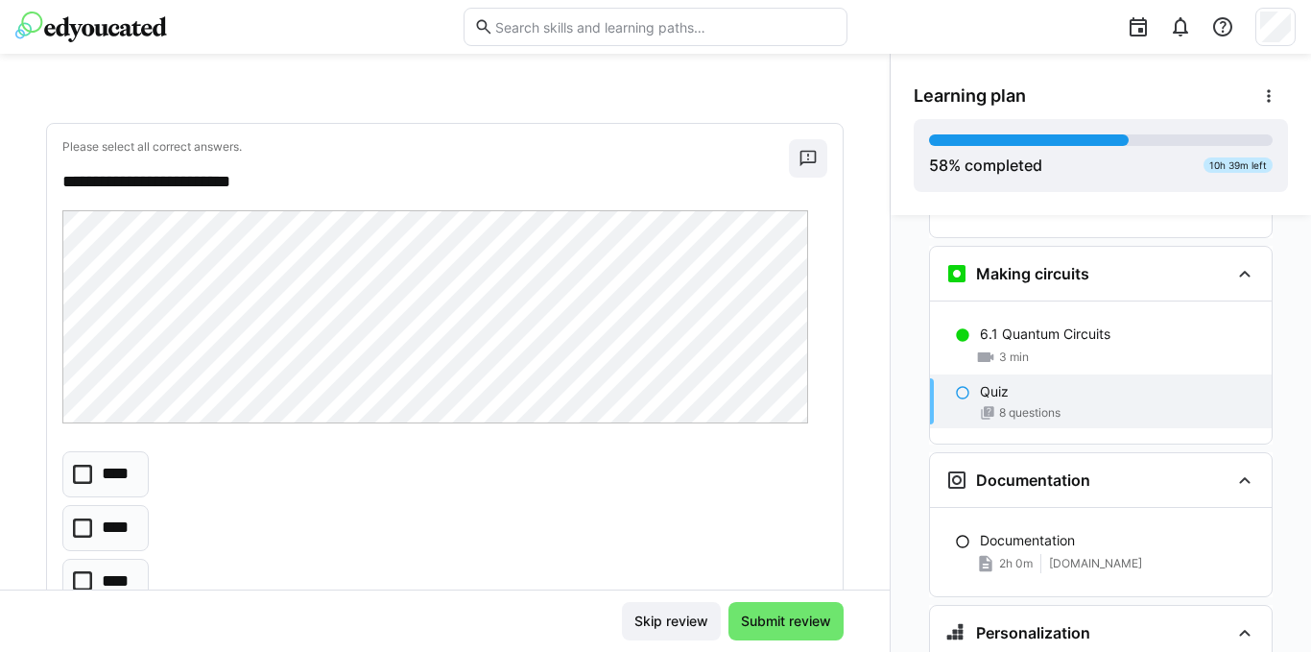
scroll to position [2112, 0]
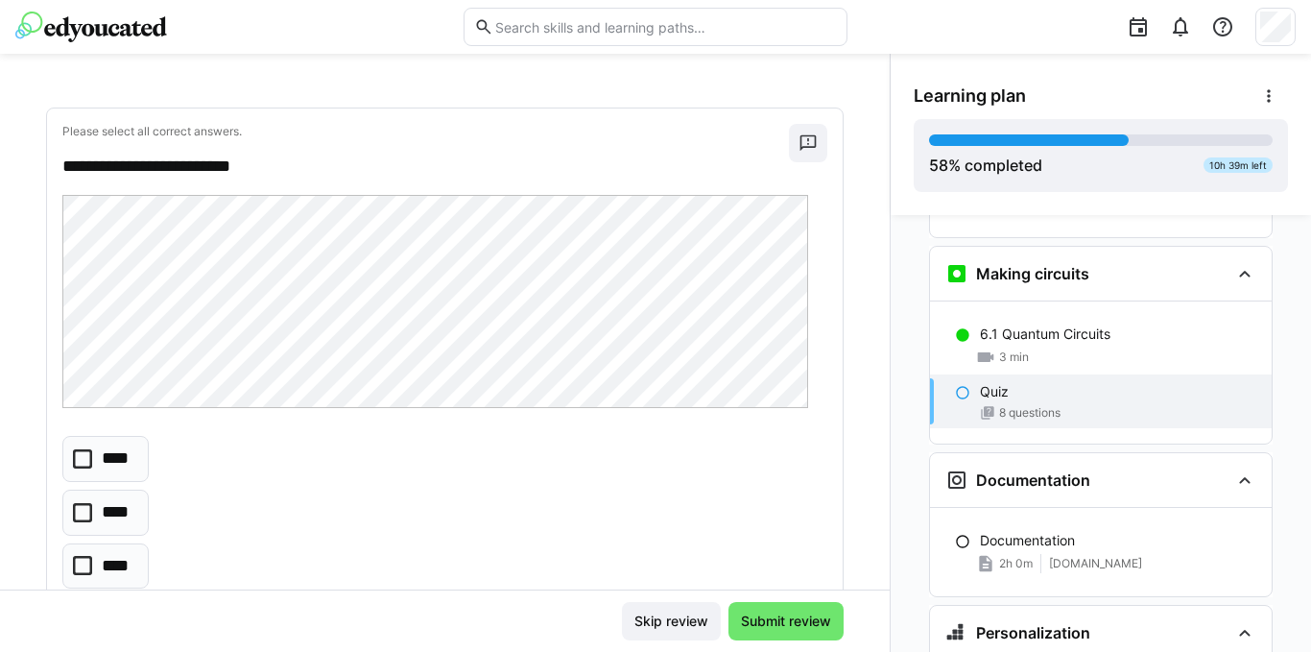
click at [73, 510] on icon at bounding box center [82, 512] width 19 height 19
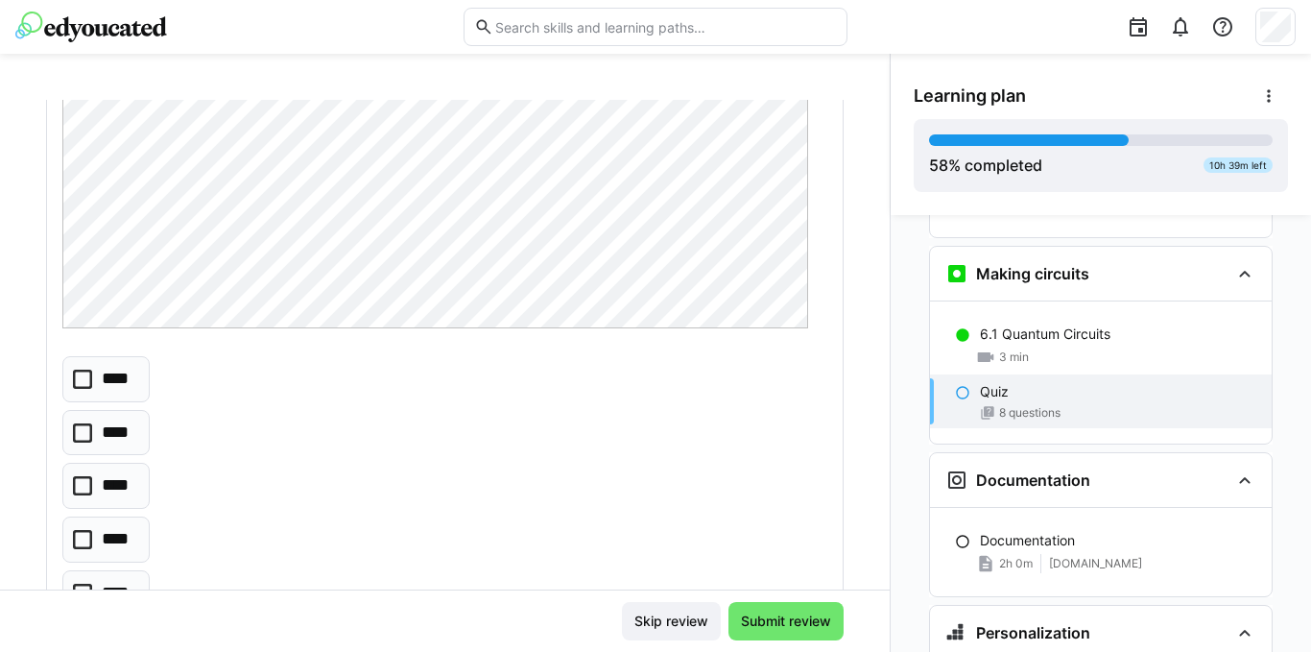
scroll to position [2880, 0]
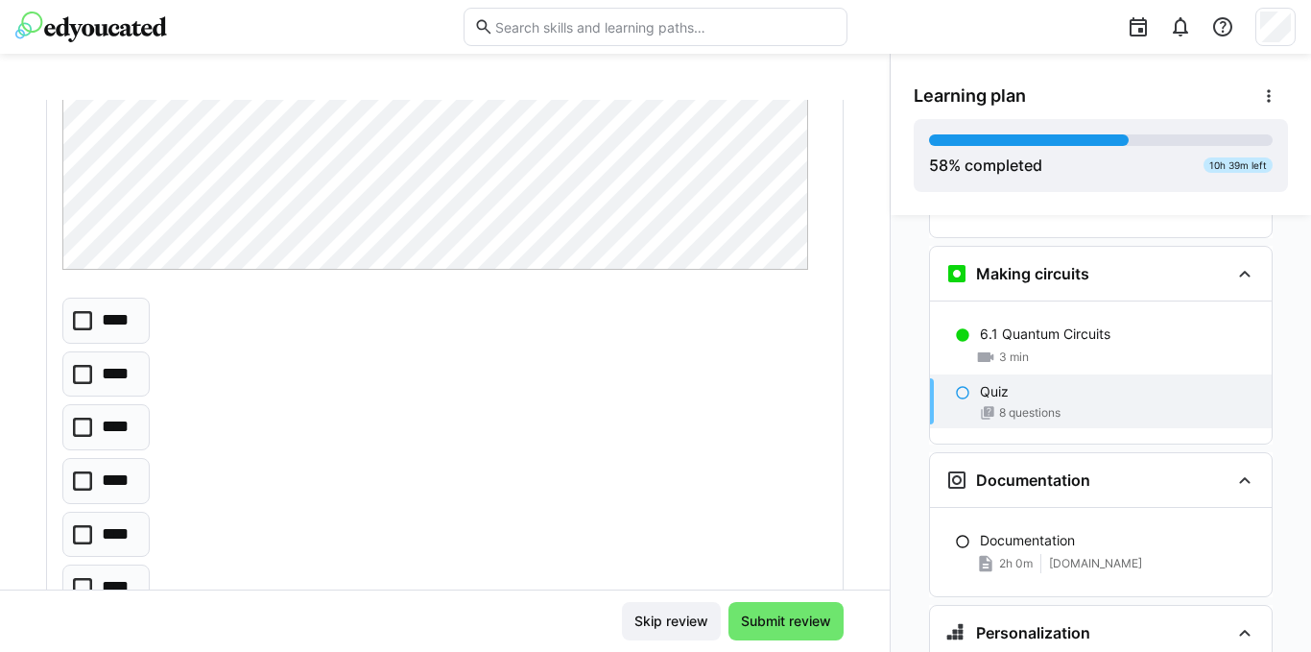
click at [74, 533] on icon at bounding box center [82, 534] width 19 height 19
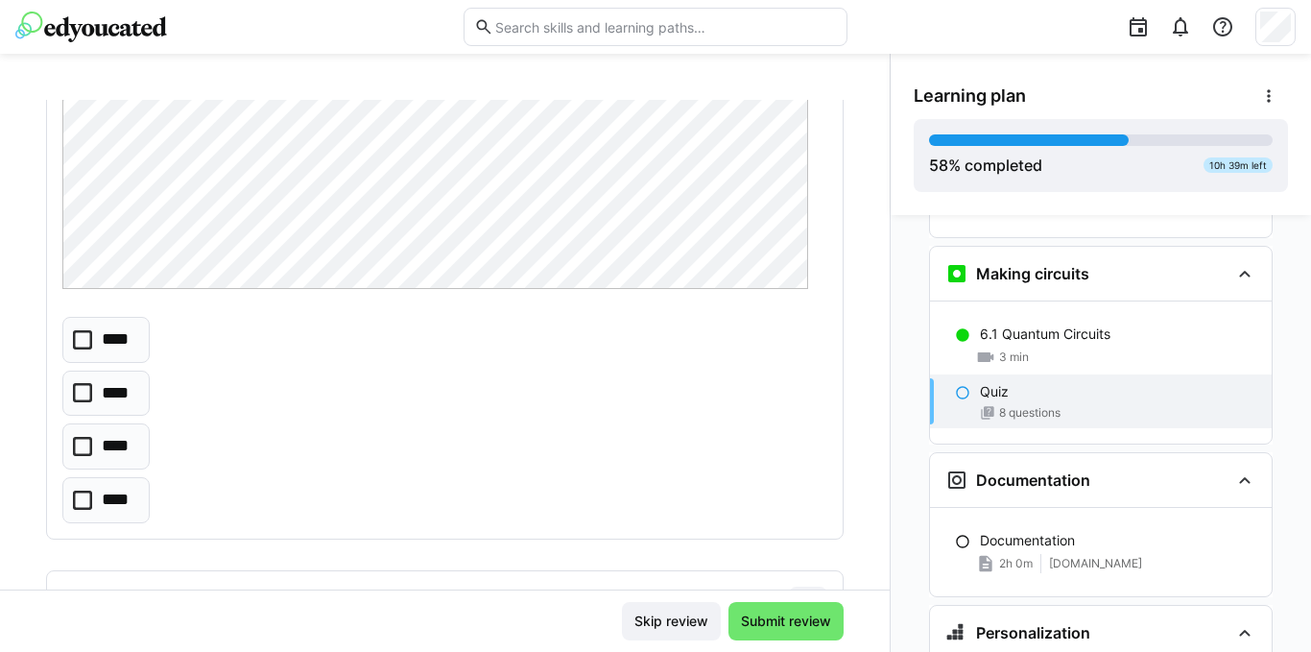
scroll to position [3552, 0]
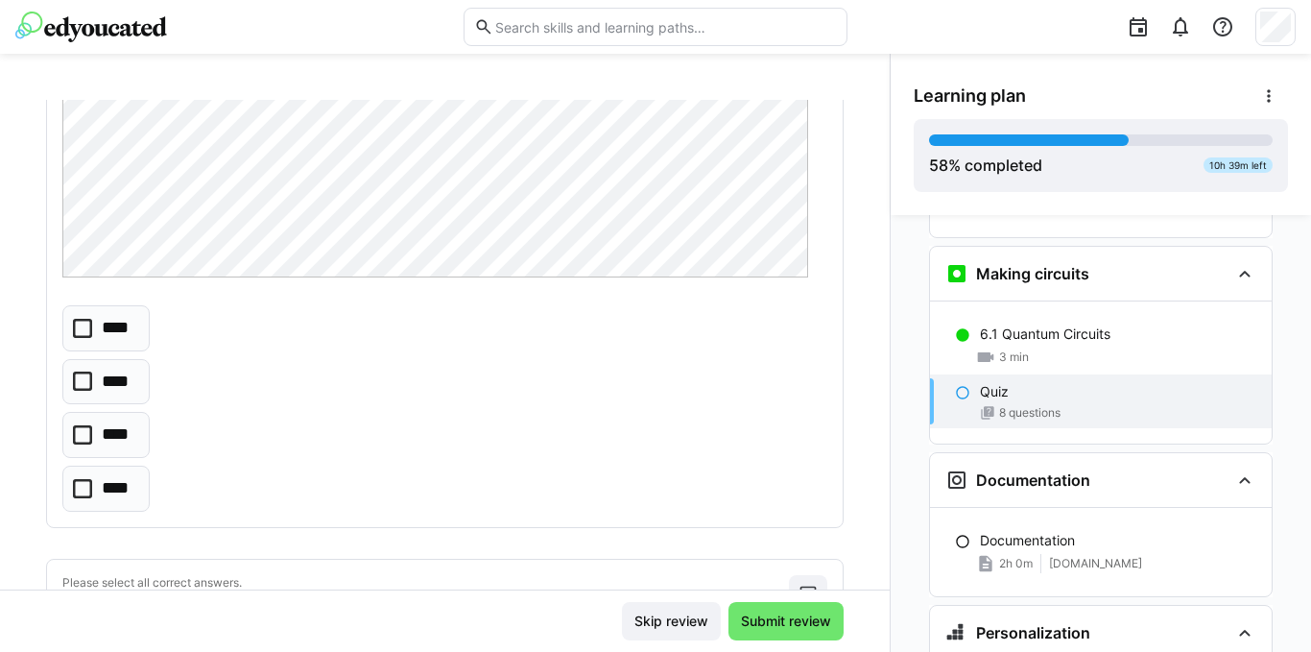
click at [72, 385] on eds-checkbox "****" at bounding box center [105, 382] width 87 height 46
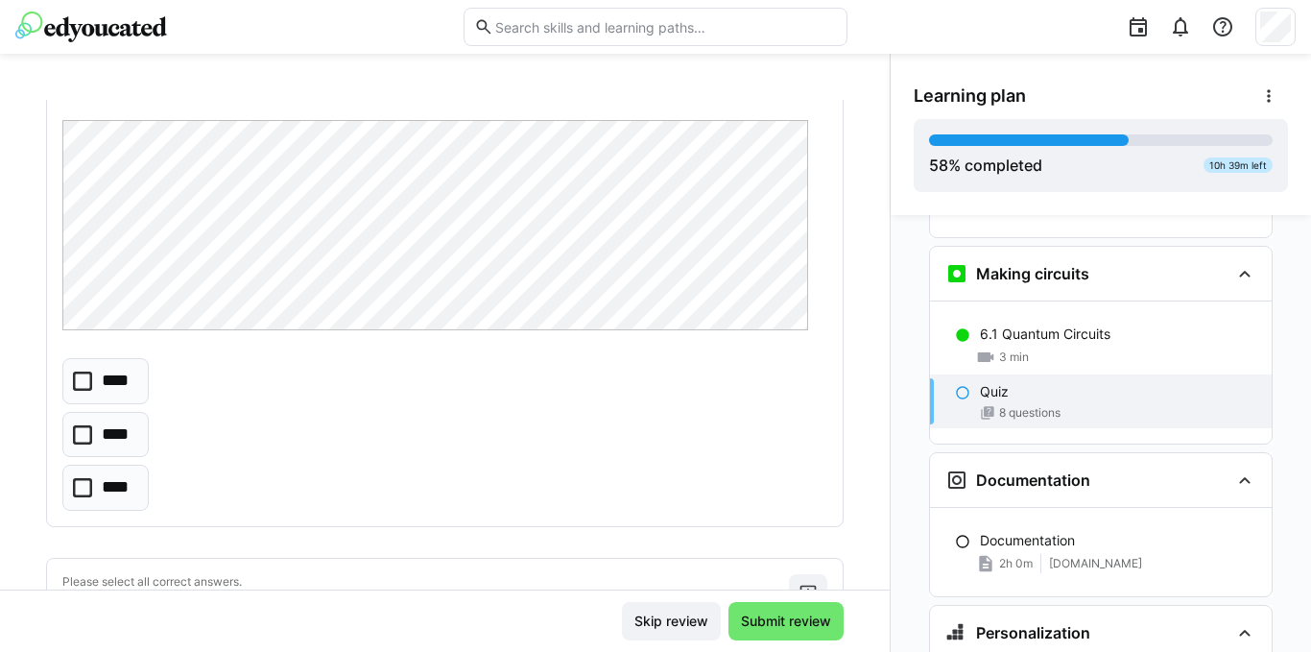
scroll to position [4128, 0]
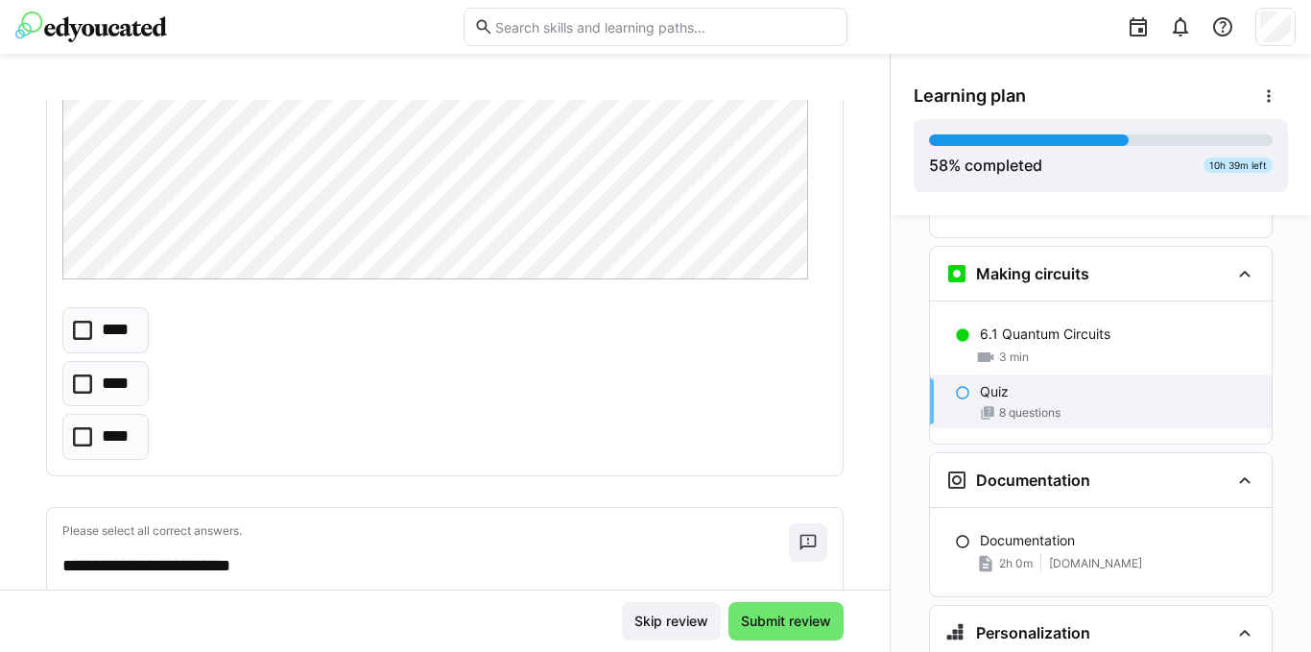
click at [85, 336] on icon at bounding box center [82, 330] width 19 height 19
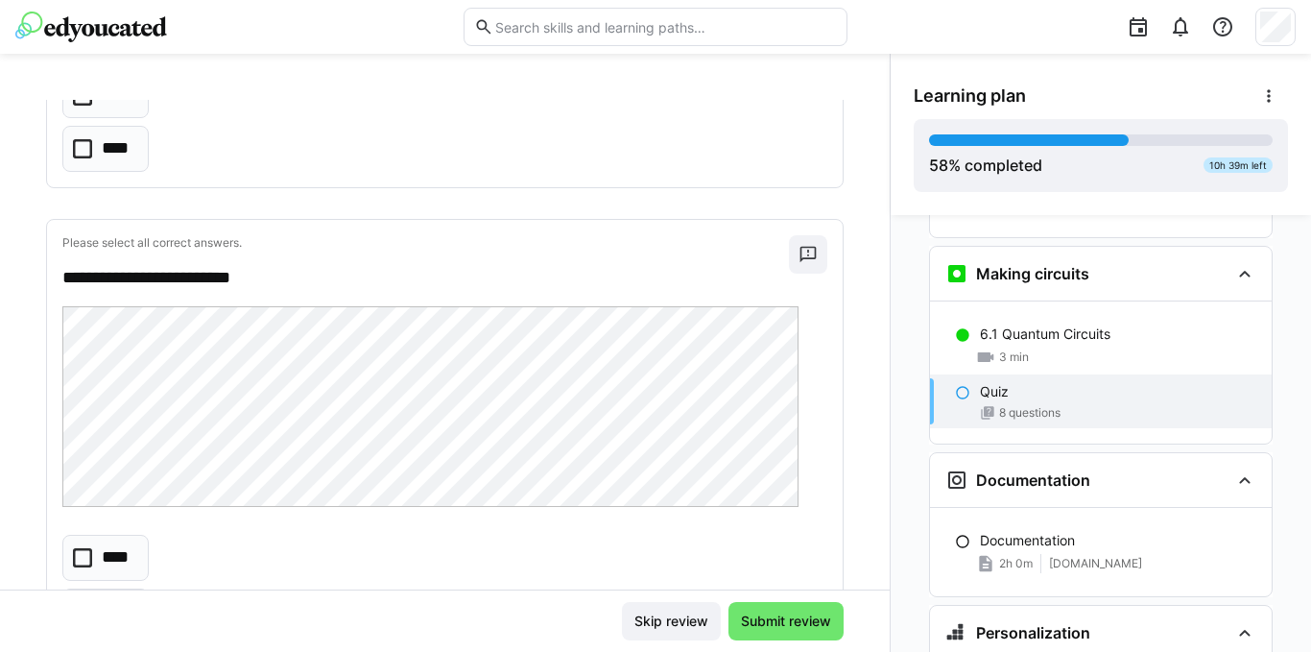
scroll to position [4631, 0]
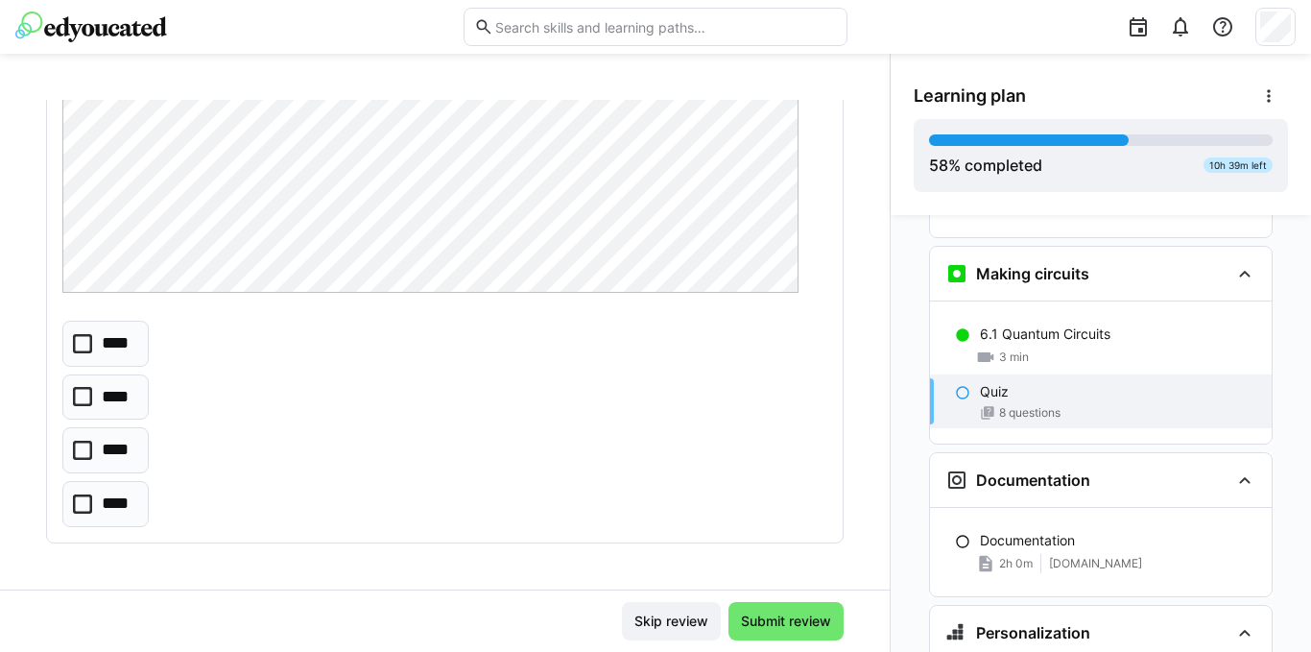
click at [90, 451] on icon at bounding box center [82, 450] width 19 height 19
click at [738, 617] on span "Submit review" at bounding box center [786, 620] width 96 height 19
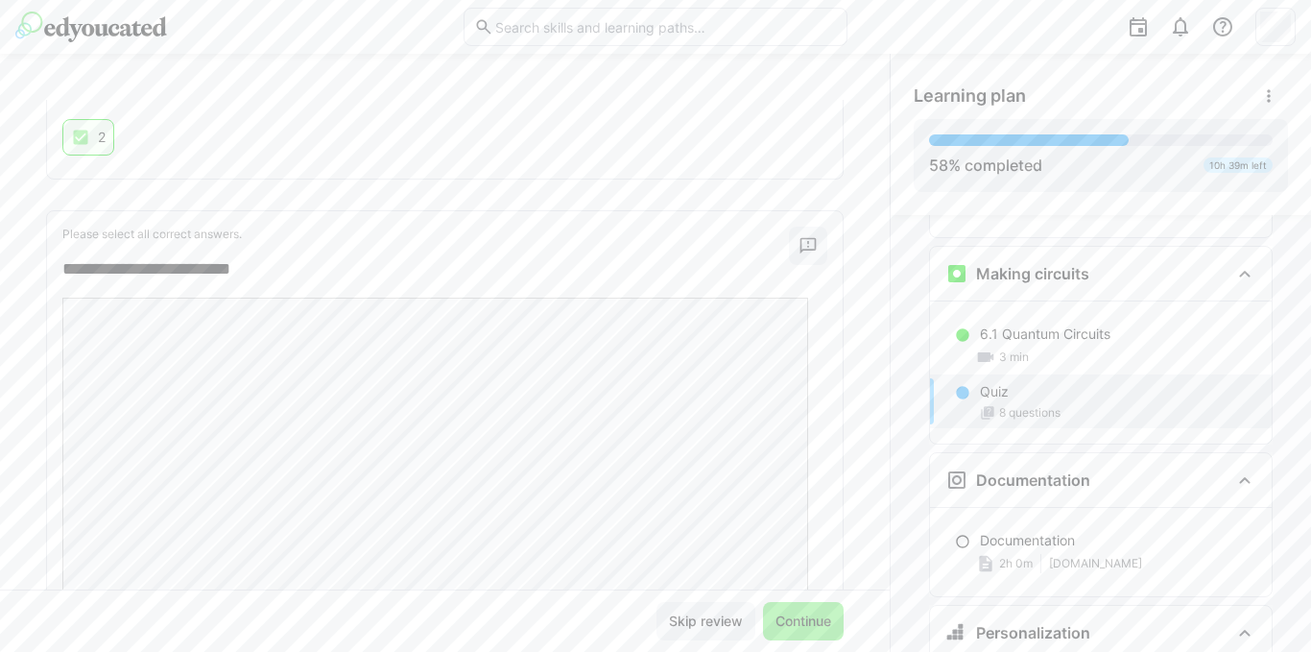
scroll to position [1440, 0]
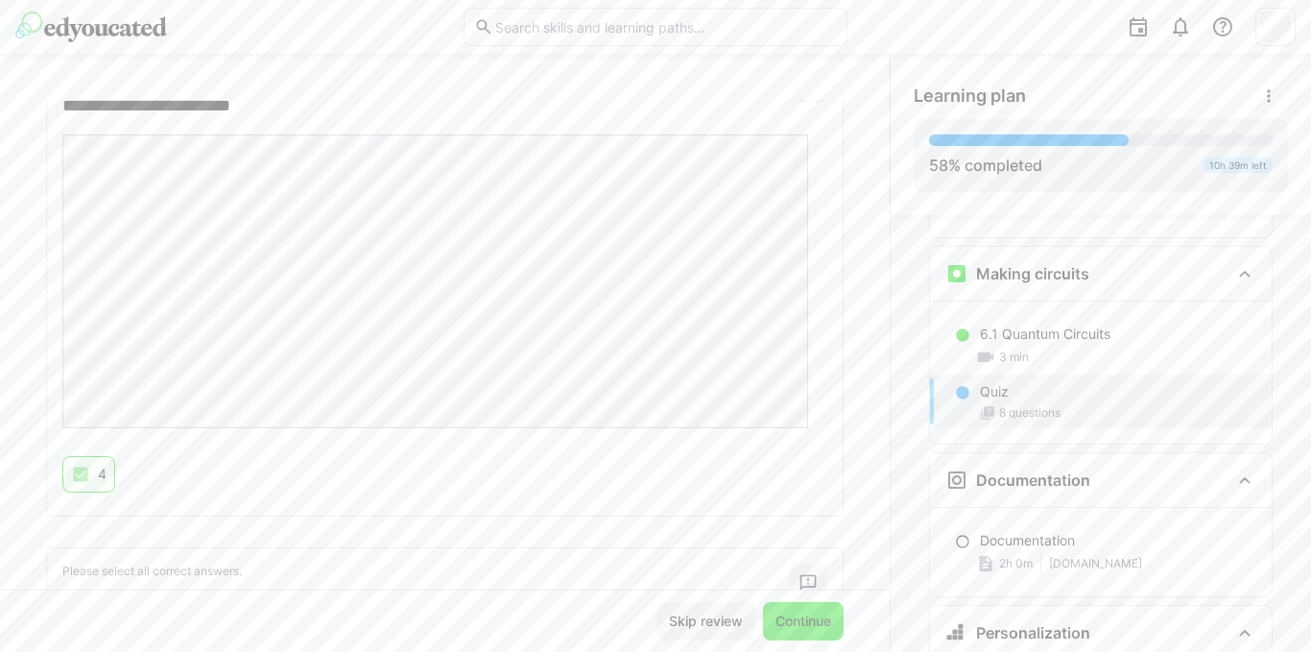
click at [778, 614] on span "Continue" at bounding box center [803, 620] width 61 height 19
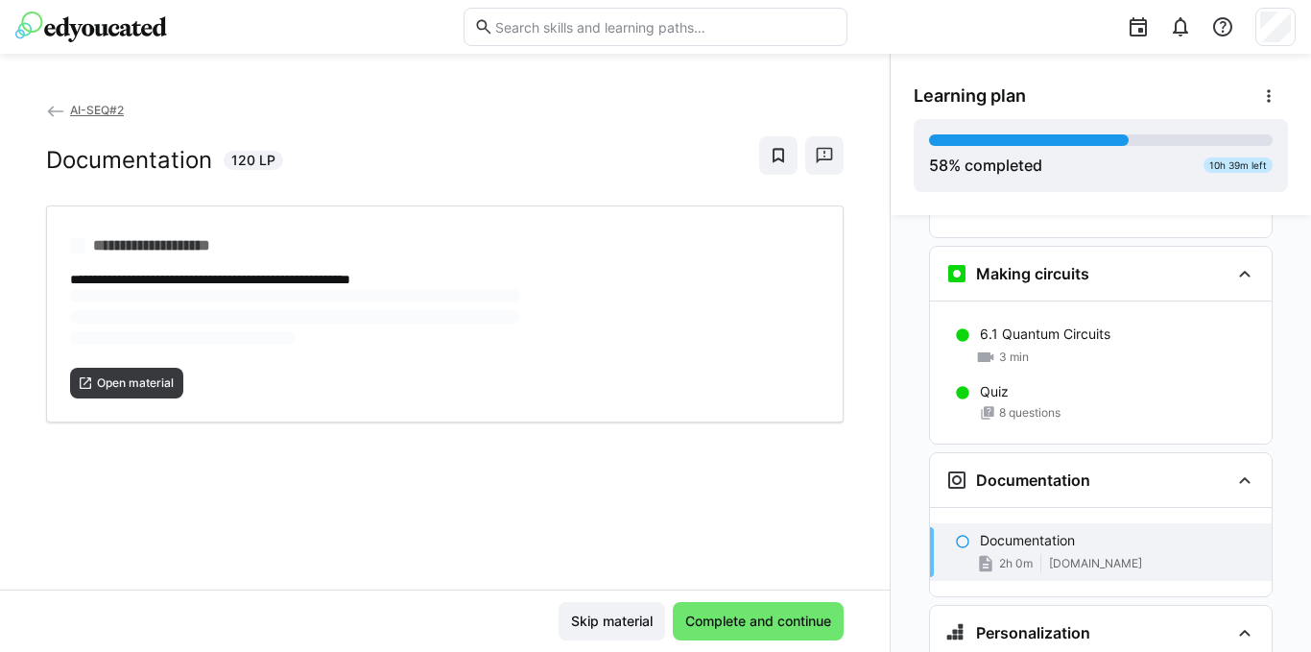
scroll to position [3826, 0]
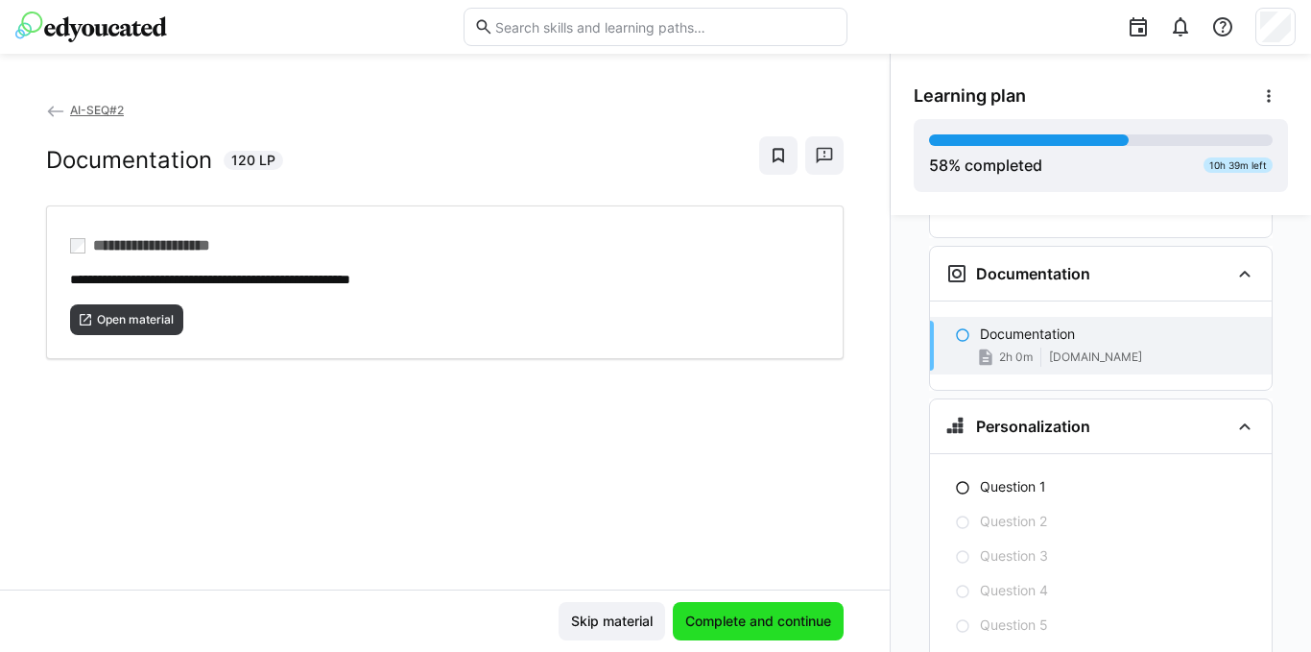
click at [767, 621] on span "Complete and continue" at bounding box center [759, 620] width 152 height 19
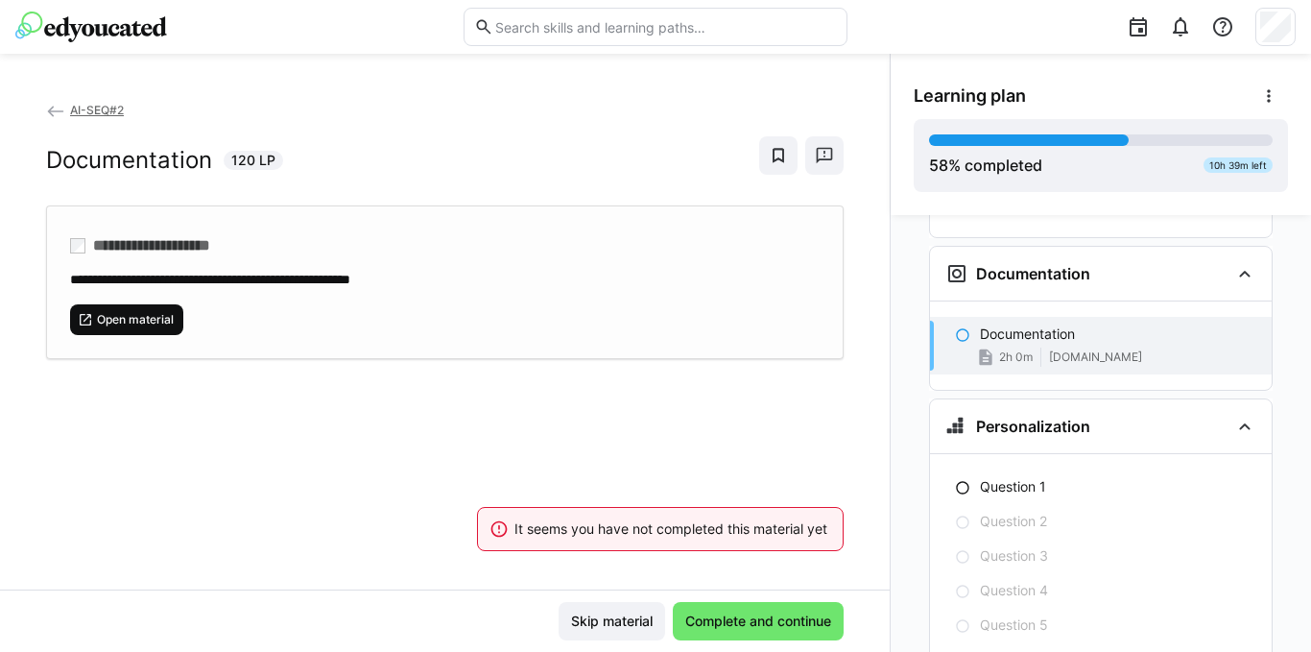
click at [156, 317] on span "Open material" at bounding box center [135, 319] width 81 height 15
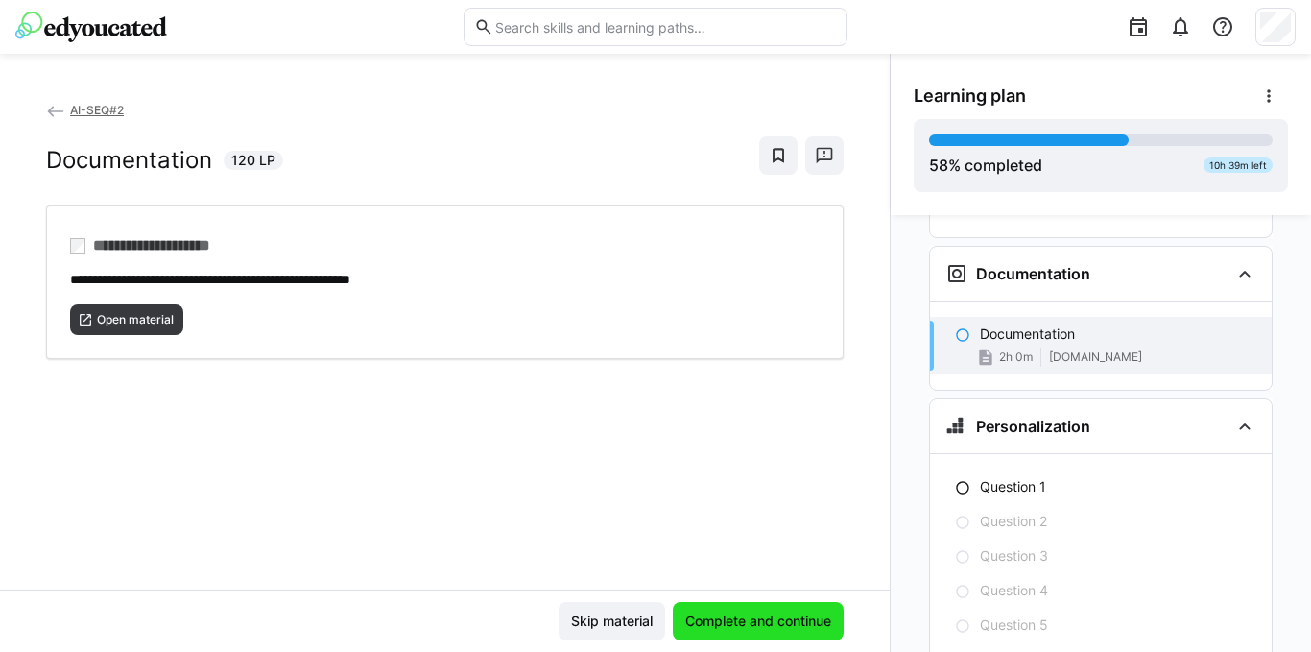
click at [747, 622] on span "Complete and continue" at bounding box center [759, 620] width 152 height 19
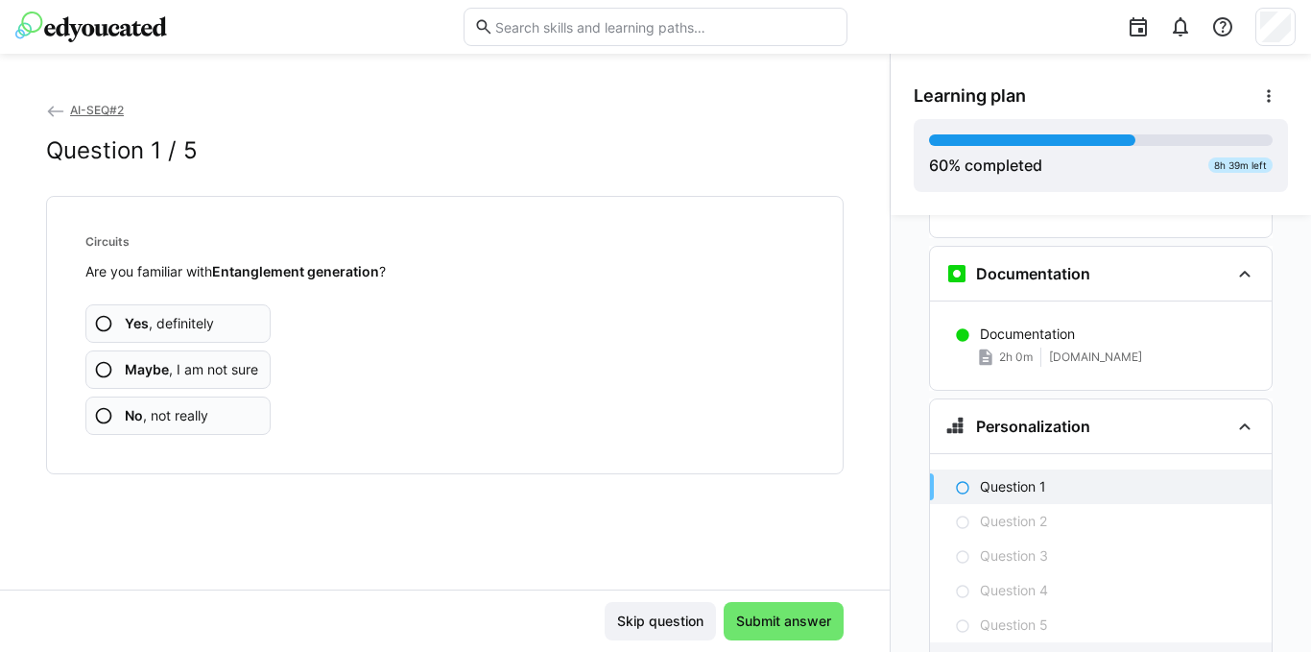
scroll to position [3896, 0]
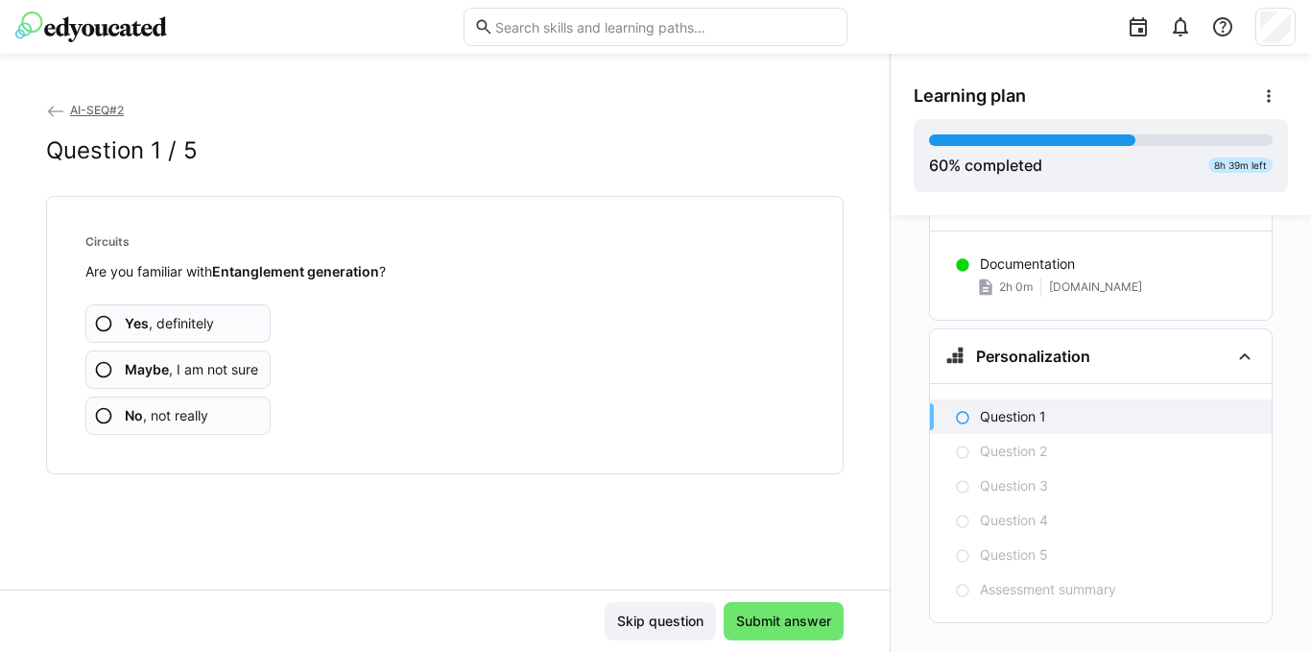
click at [98, 328] on eds-icon at bounding box center [103, 323] width 19 height 19
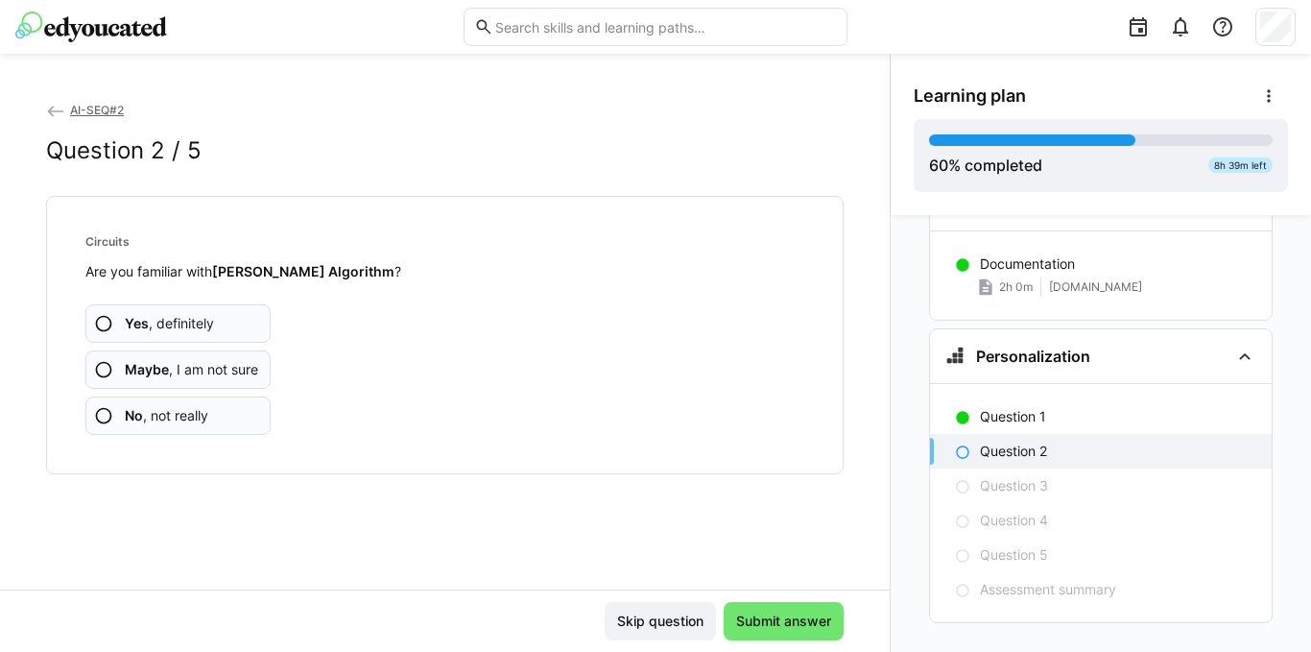
click at [102, 326] on eds-icon at bounding box center [103, 323] width 19 height 19
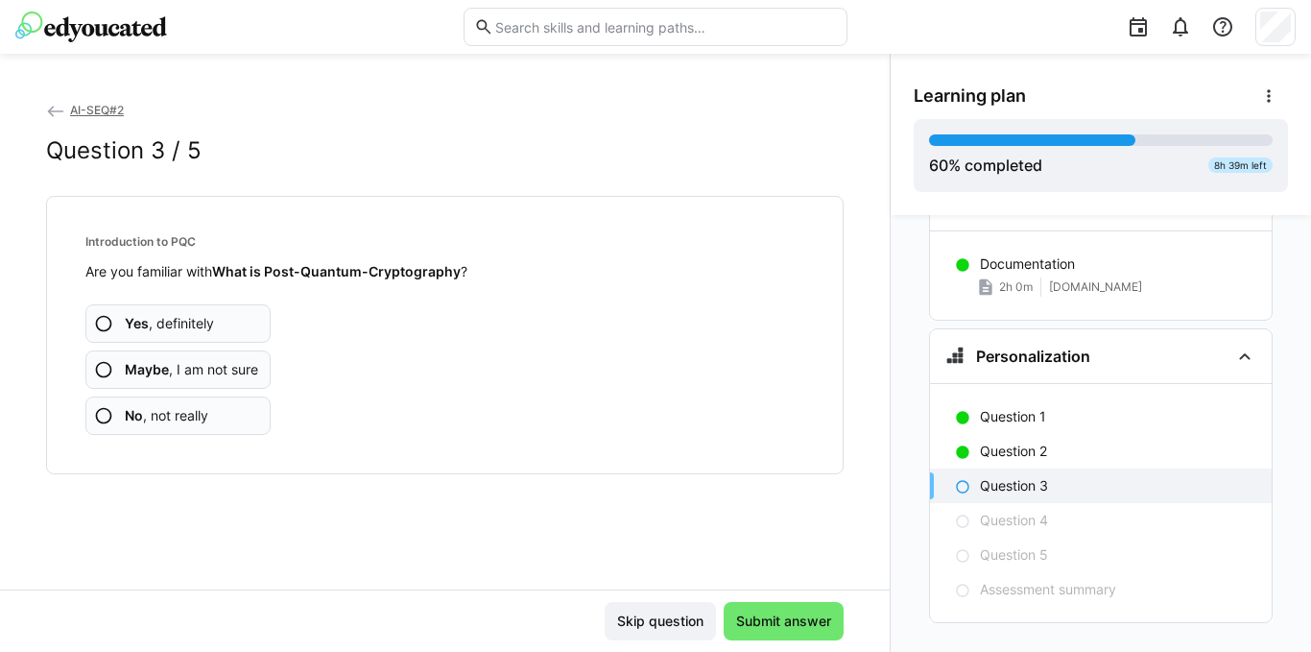
click at [103, 373] on eds-icon at bounding box center [103, 369] width 19 height 19
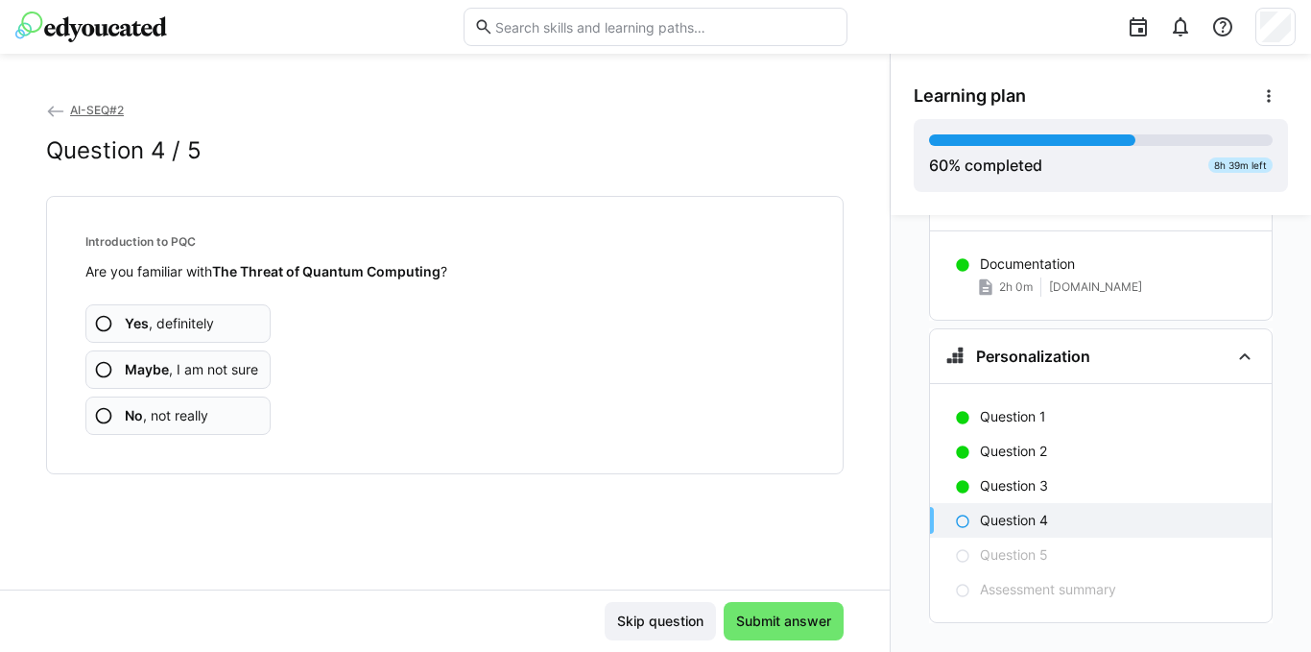
click at [100, 371] on eds-icon at bounding box center [103, 369] width 19 height 19
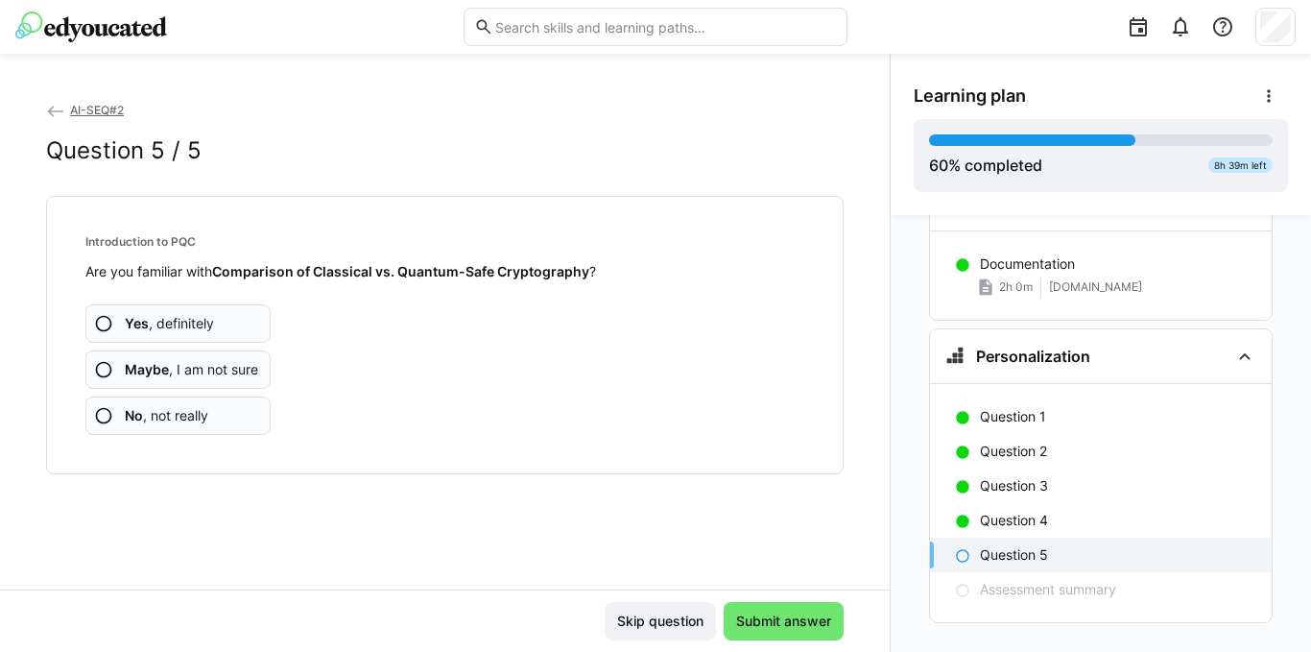
click at [108, 365] on eds-icon at bounding box center [103, 369] width 19 height 19
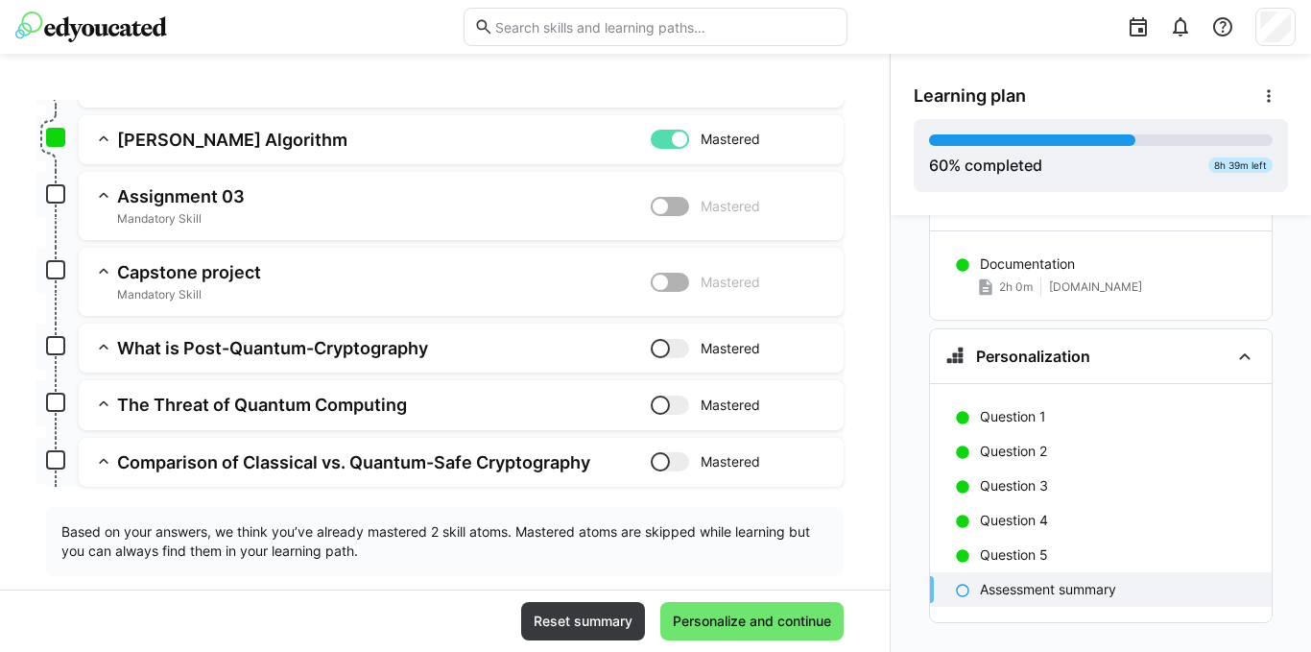
scroll to position [341, 0]
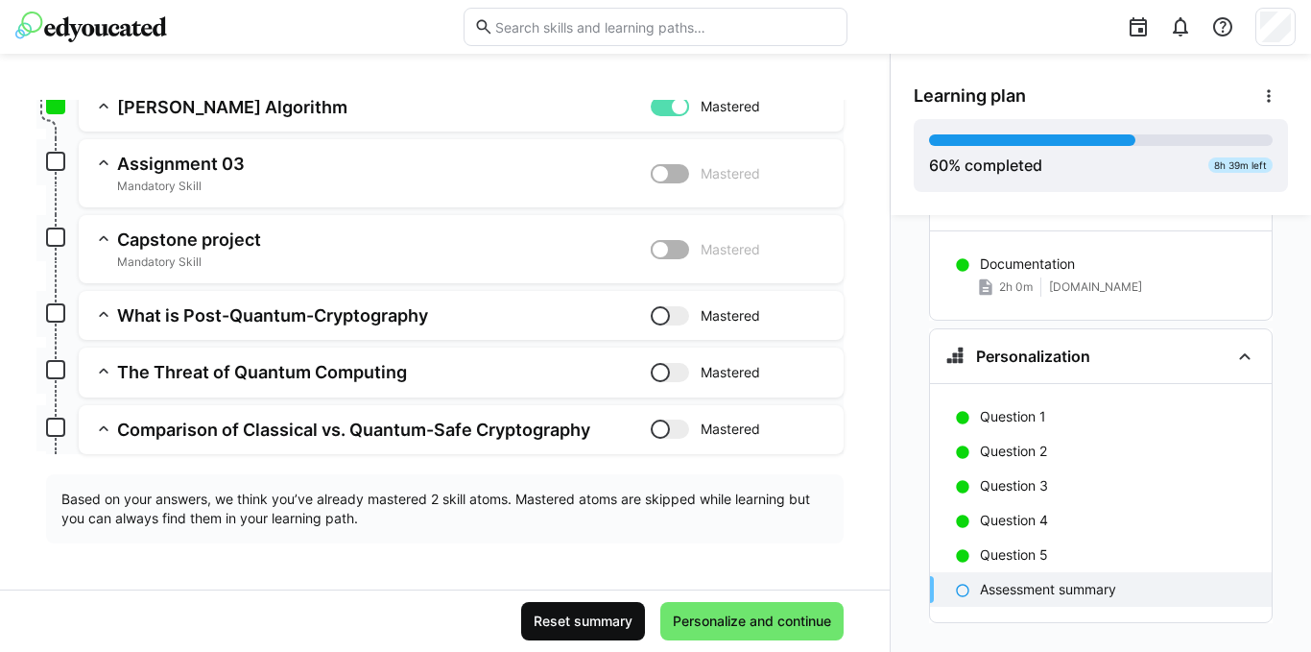
click at [602, 617] on span "Reset summary" at bounding box center [583, 620] width 105 height 19
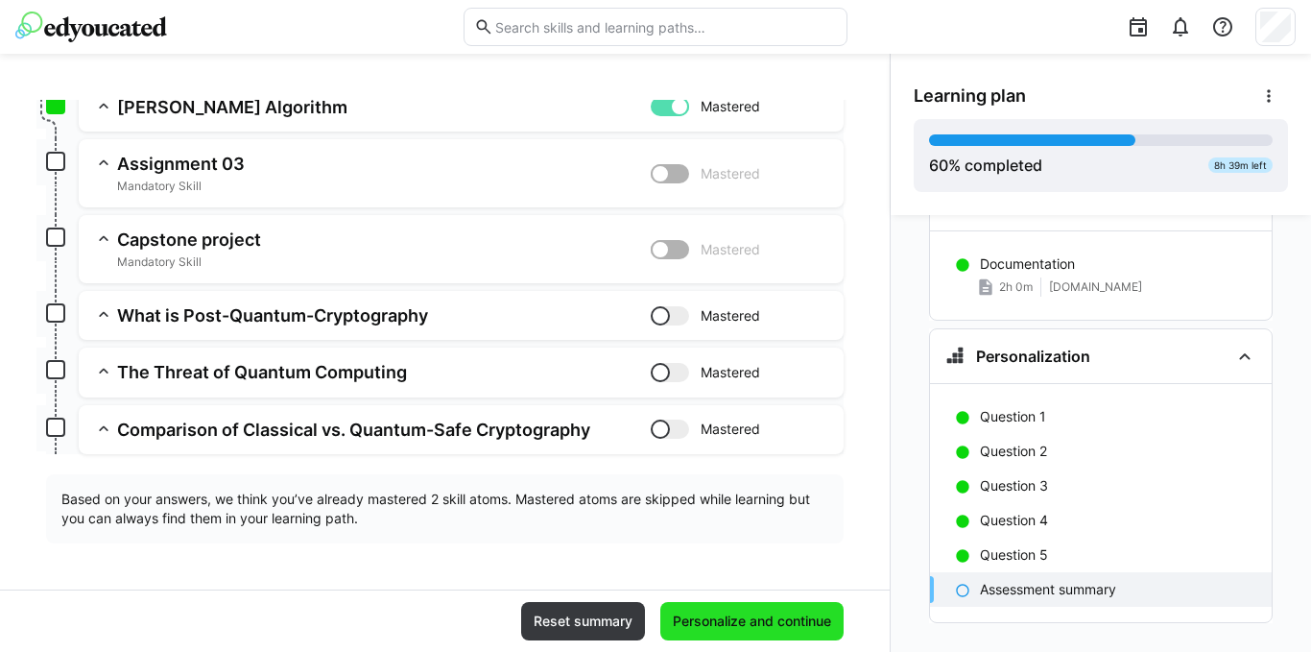
click at [694, 622] on span "Personalize and continue" at bounding box center [752, 620] width 164 height 19
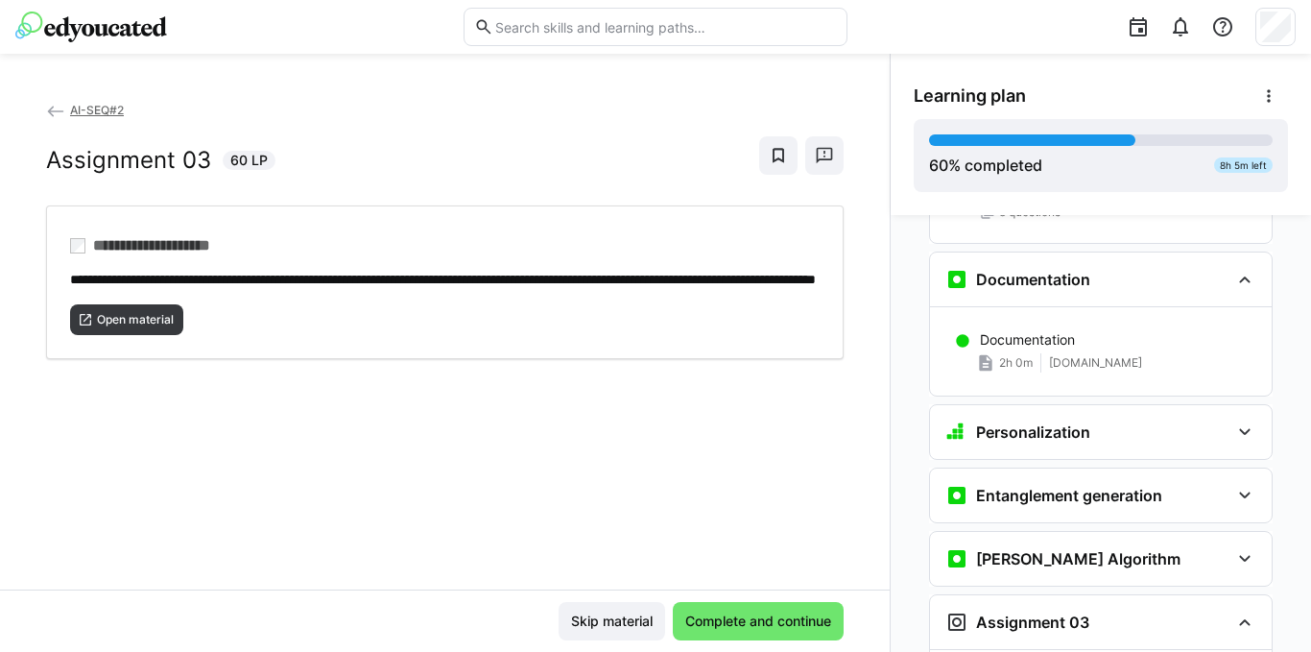
scroll to position [3812, 0]
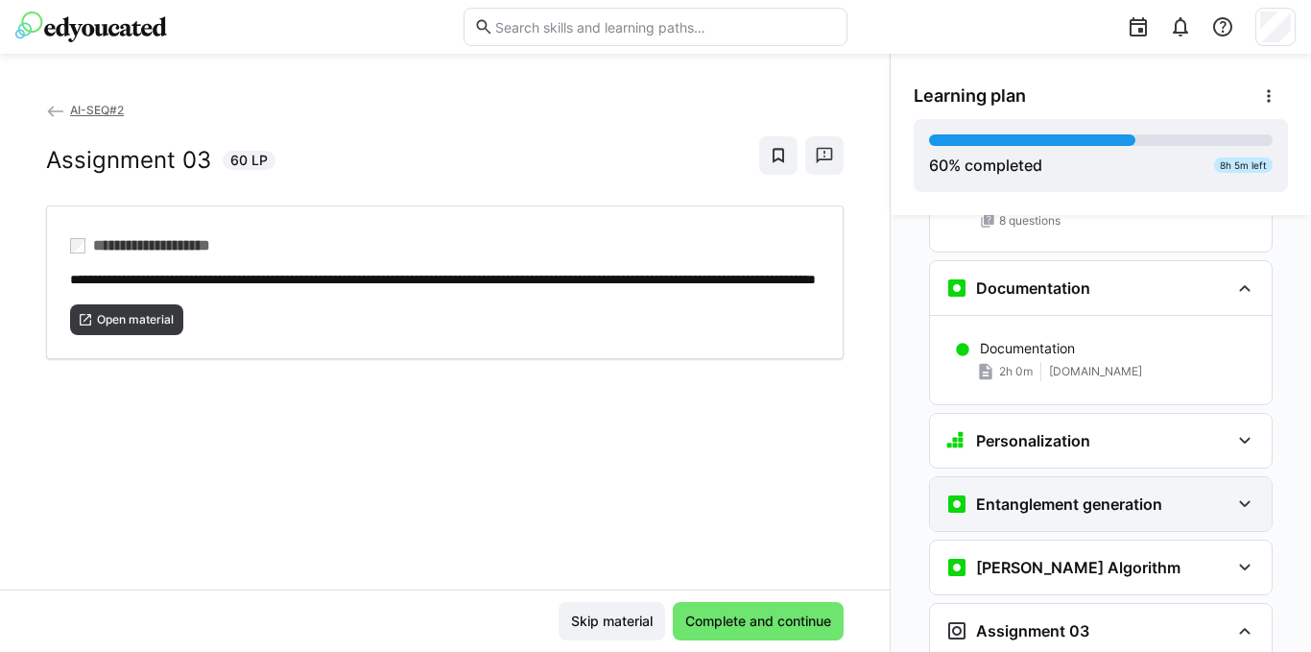
click at [1067, 494] on h3 "Entanglement generation" at bounding box center [1069, 503] width 186 height 19
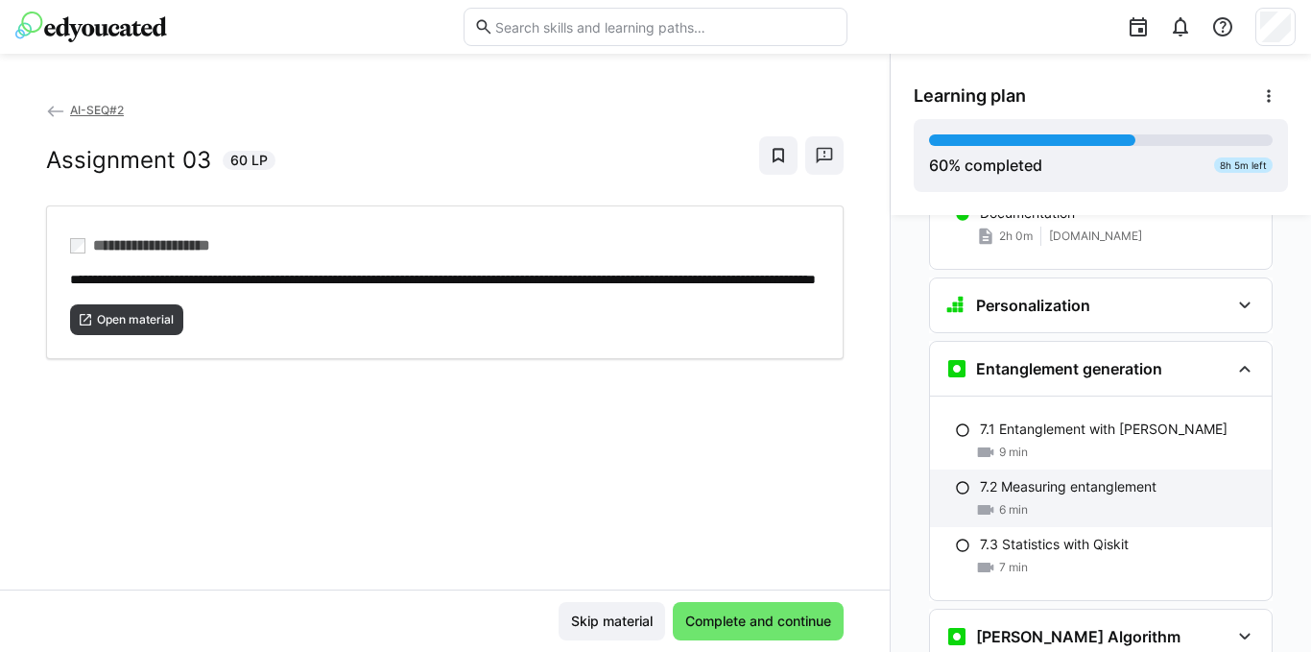
scroll to position [4004, 0]
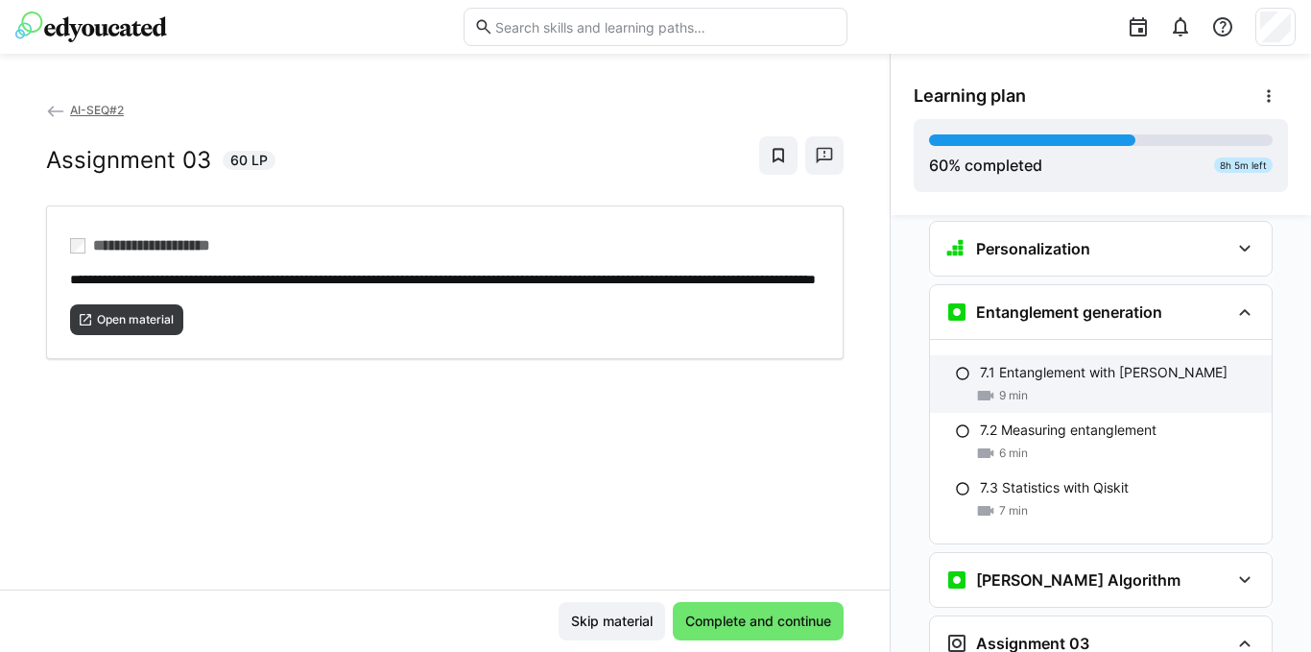
click at [1029, 355] on div "7.1 Entanglement with [PERSON_NAME] 9 min" at bounding box center [1101, 384] width 342 height 58
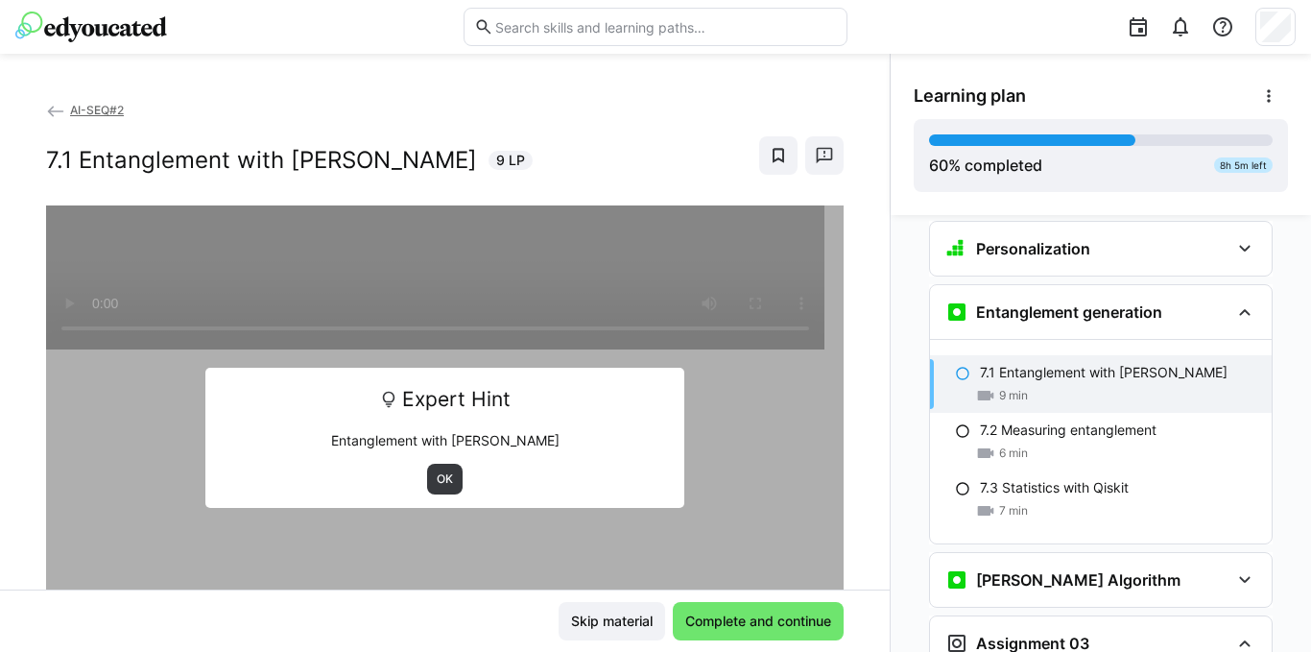
scroll to position [4042, 0]
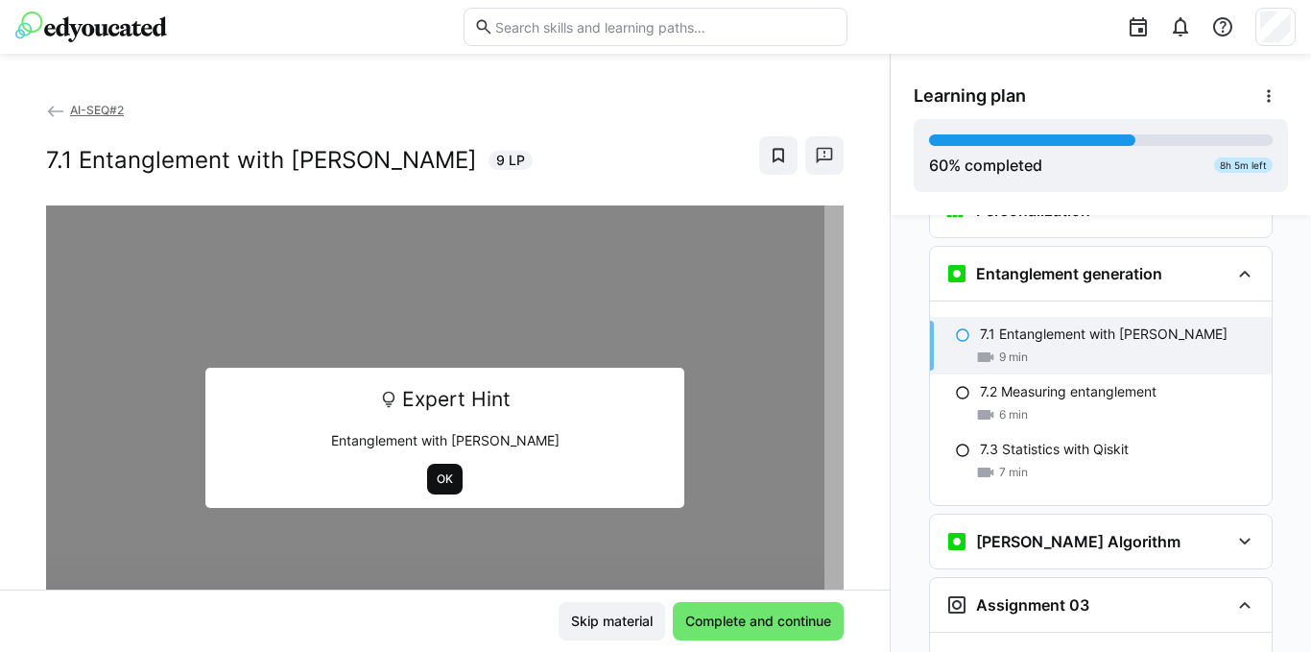
click at [435, 473] on span "OK" at bounding box center [445, 478] width 20 height 15
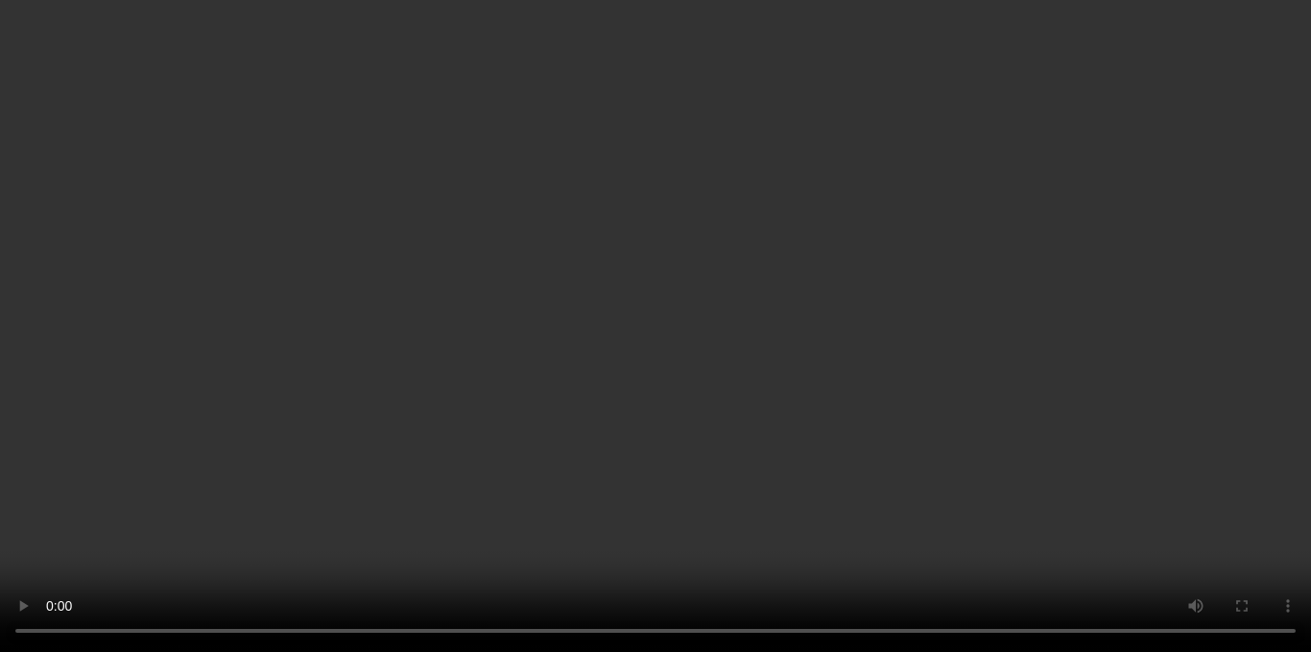
scroll to position [4263, 0]
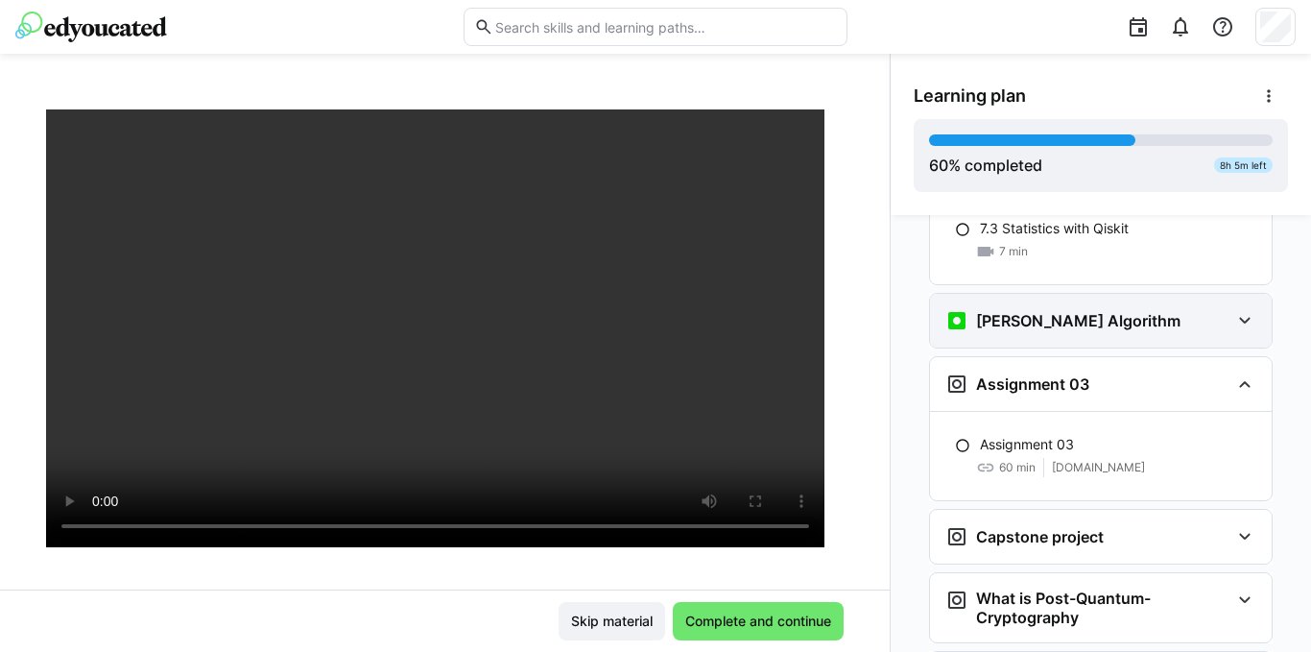
click at [1244, 309] on eds-icon at bounding box center [1245, 320] width 23 height 23
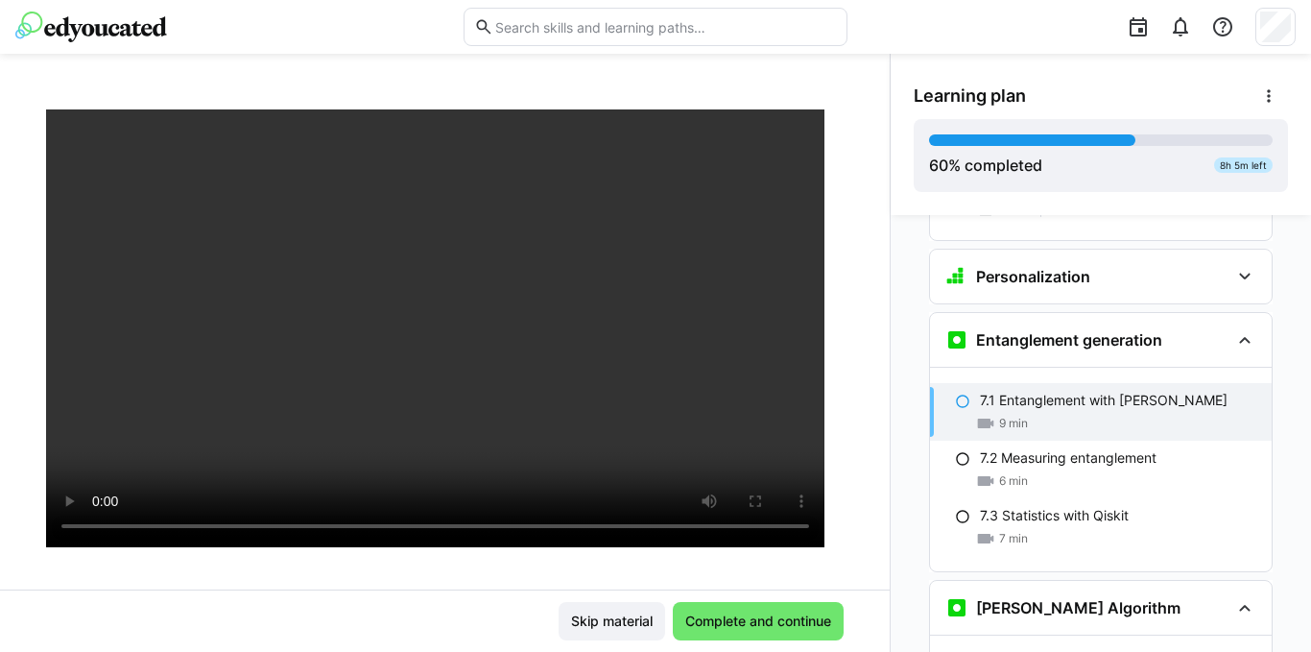
scroll to position [3988, 0]
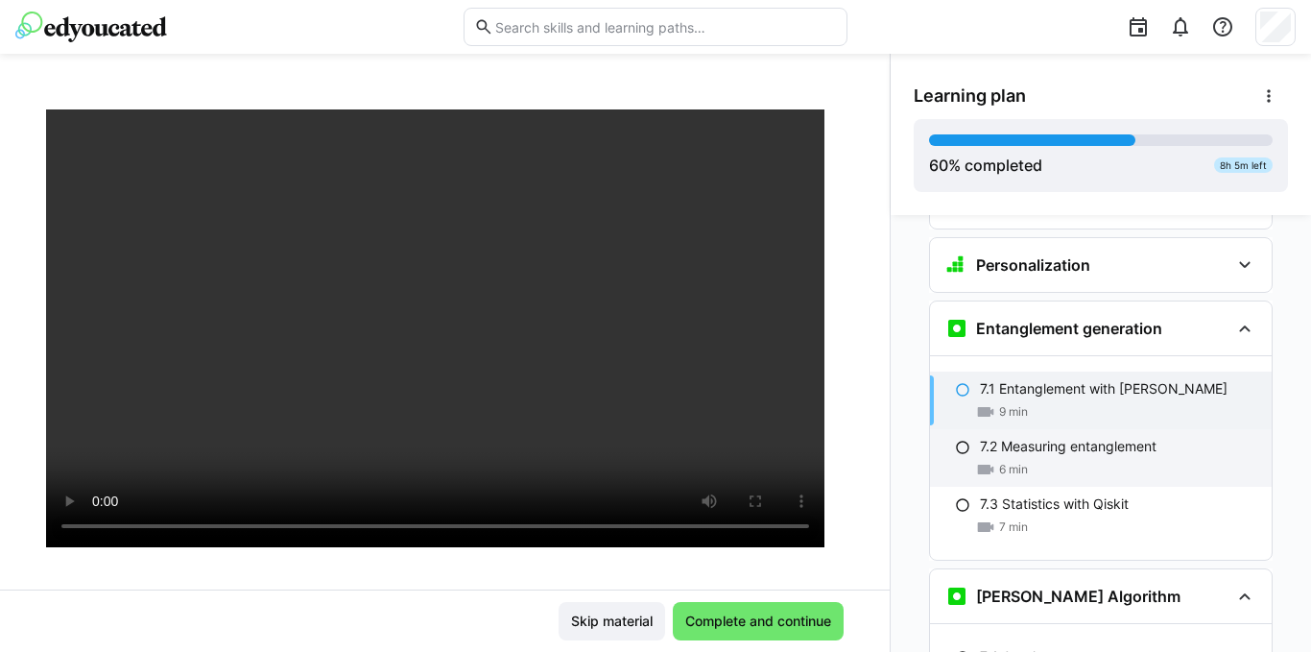
click at [1037, 429] on div "7.2 Measuring entanglement 6 min" at bounding box center [1101, 458] width 342 height 58
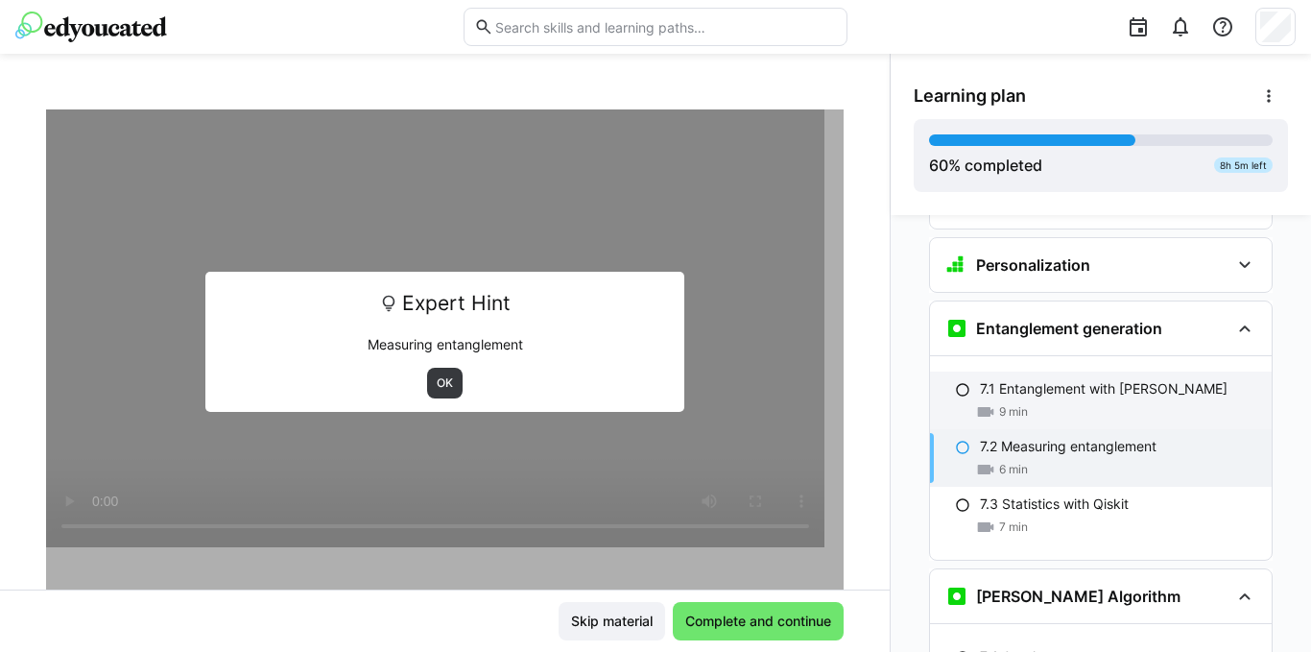
click at [980, 379] on p "7.1 Entanglement with [PERSON_NAME]" at bounding box center [1104, 388] width 248 height 19
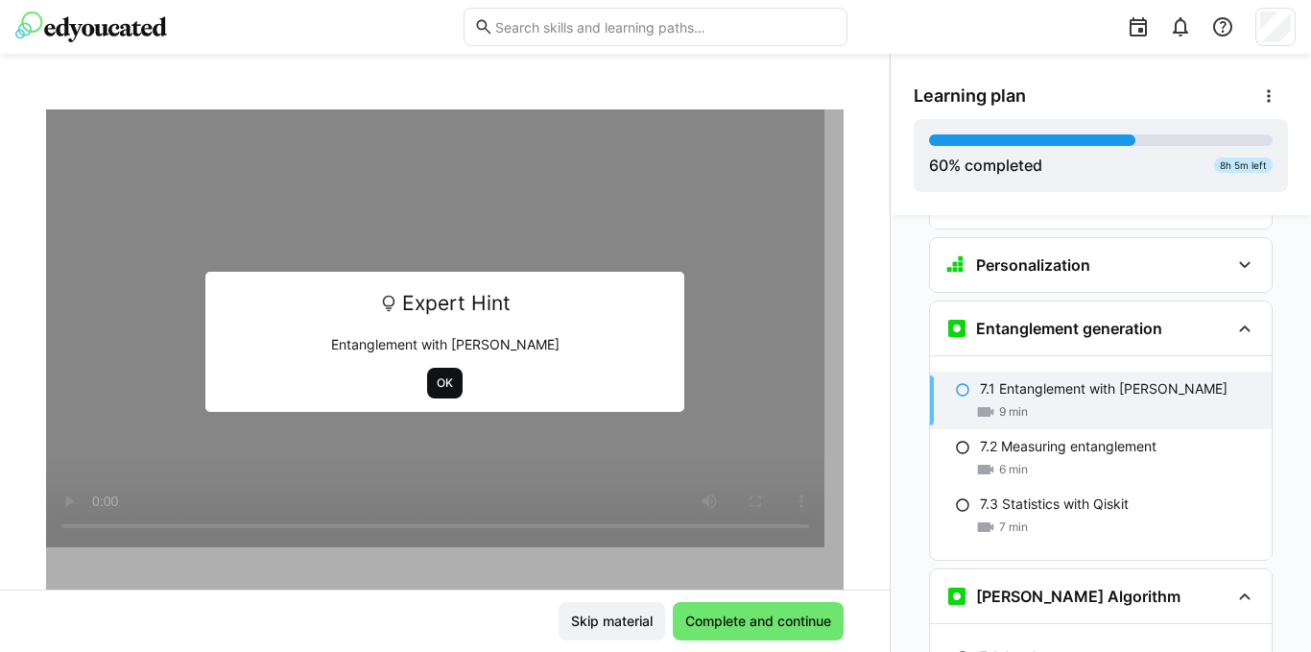
click at [435, 385] on span "OK" at bounding box center [445, 382] width 20 height 15
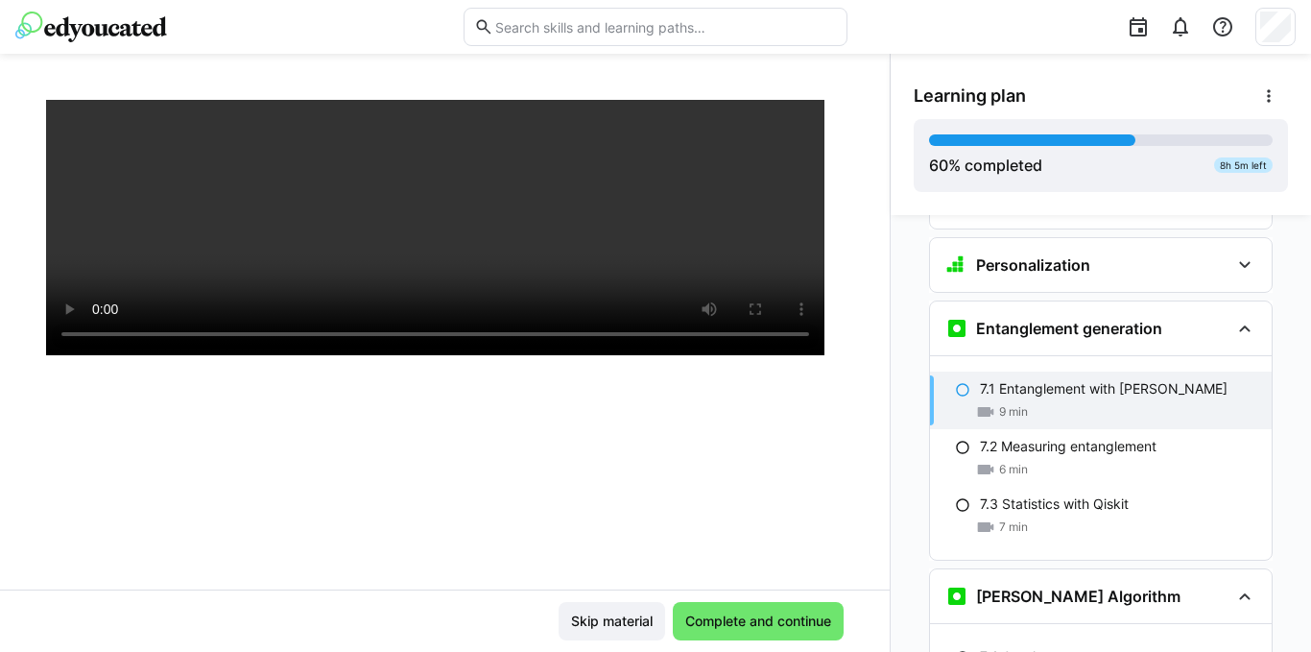
scroll to position [96, 0]
